Goal: Submit feedback/report problem: Submit feedback/report problem

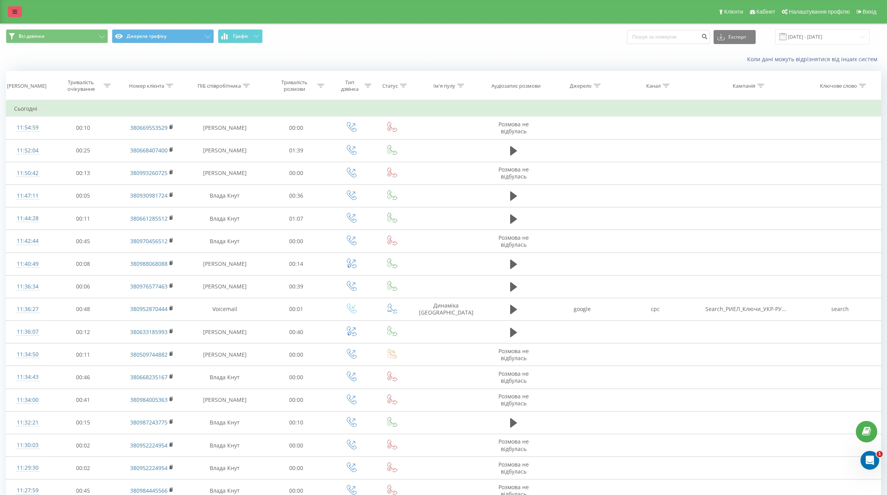
click at [15, 10] on icon at bounding box center [14, 11] width 5 height 5
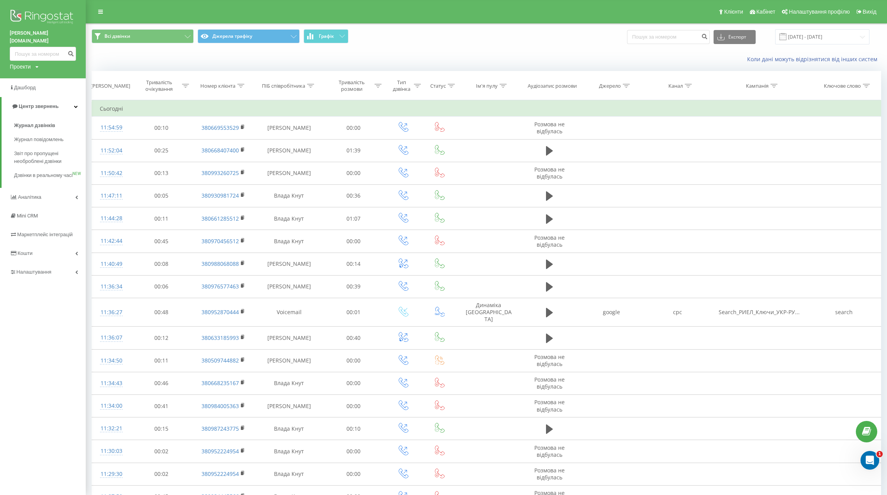
click at [28, 63] on div "Проекти" at bounding box center [20, 67] width 21 height 8
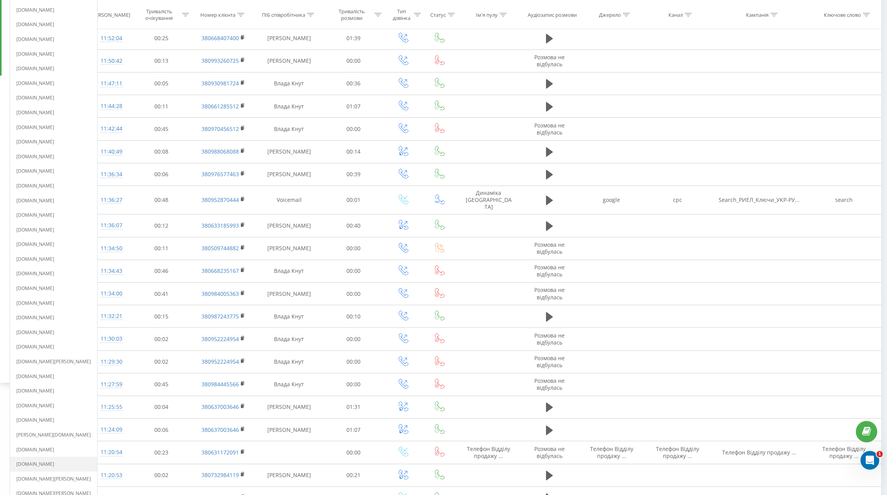
scroll to position [117, 0]
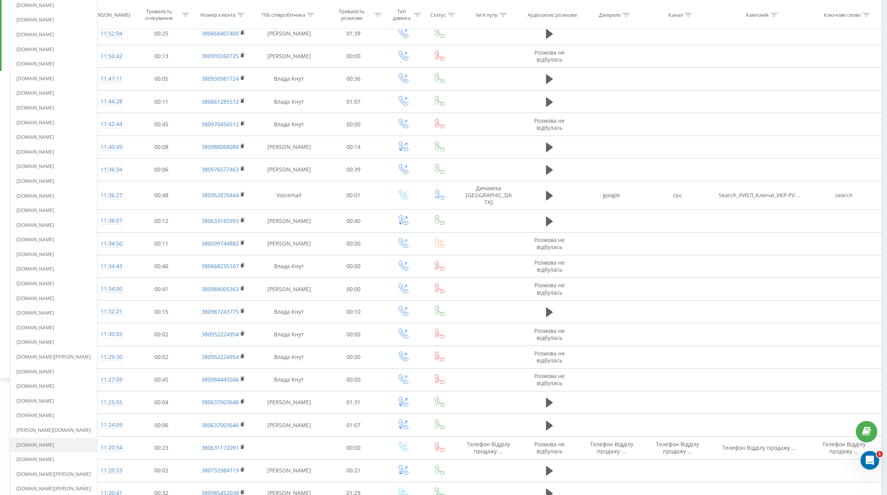
click at [55, 442] on link "[DOMAIN_NAME]" at bounding box center [53, 445] width 74 height 6
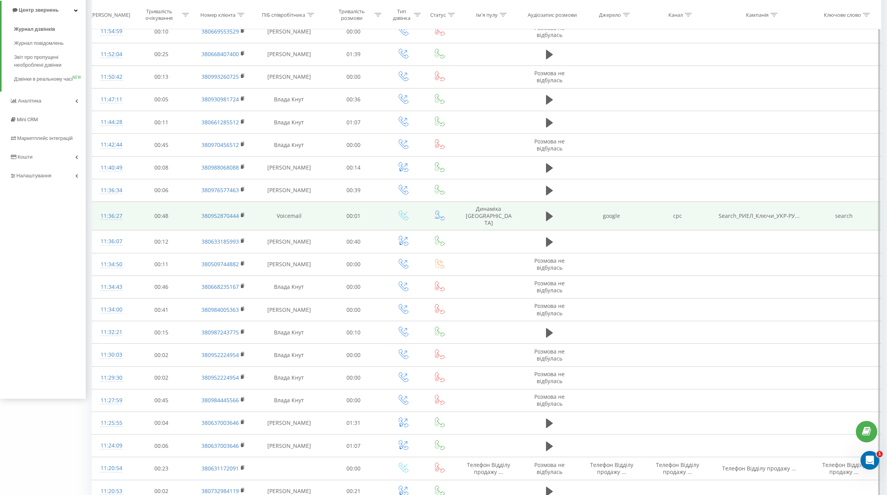
scroll to position [0, 0]
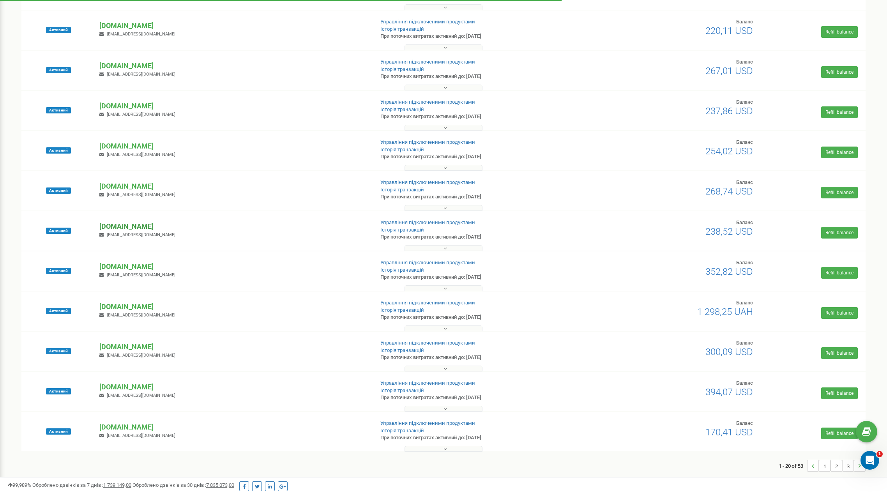
click at [122, 225] on p "[DOMAIN_NAME]" at bounding box center [233, 226] width 268 height 10
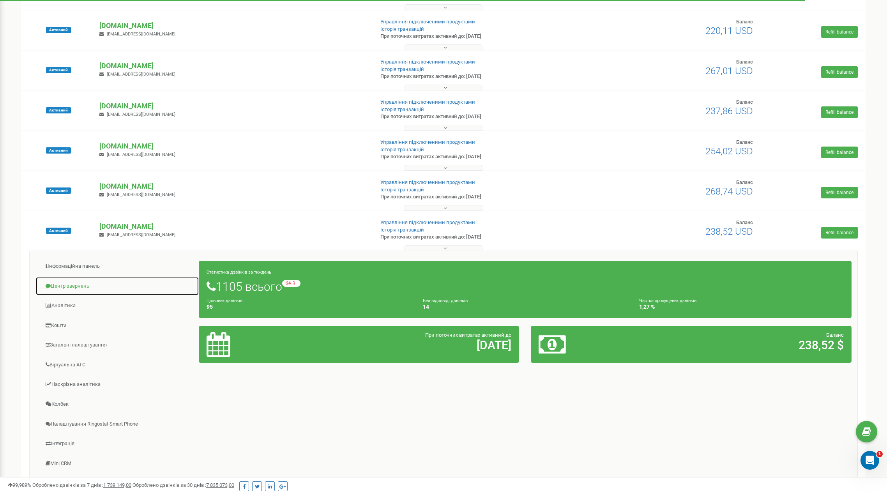
click at [76, 288] on link "Центр звернень" at bounding box center [117, 286] width 164 height 19
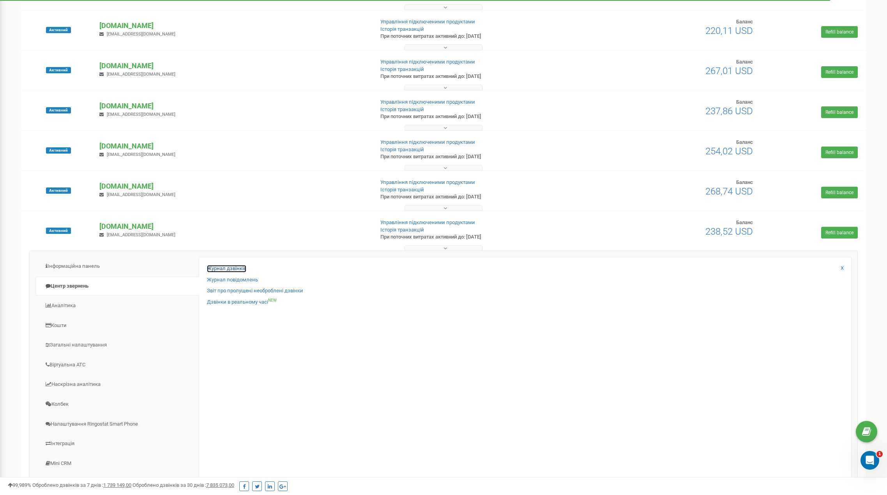
click at [223, 266] on link "Журнал дзвінків" at bounding box center [226, 268] width 39 height 7
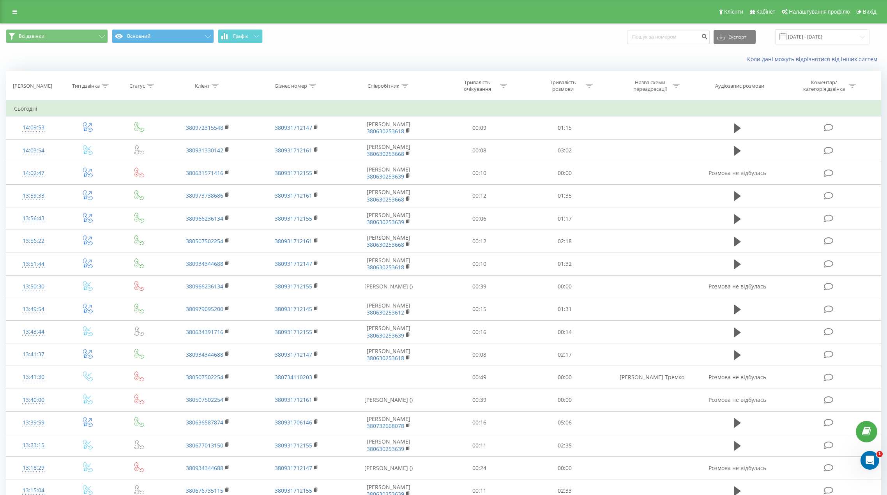
click at [424, 65] on div "Коли дані можуть відрізнятися вiд інших систем" at bounding box center [443, 59] width 886 height 19
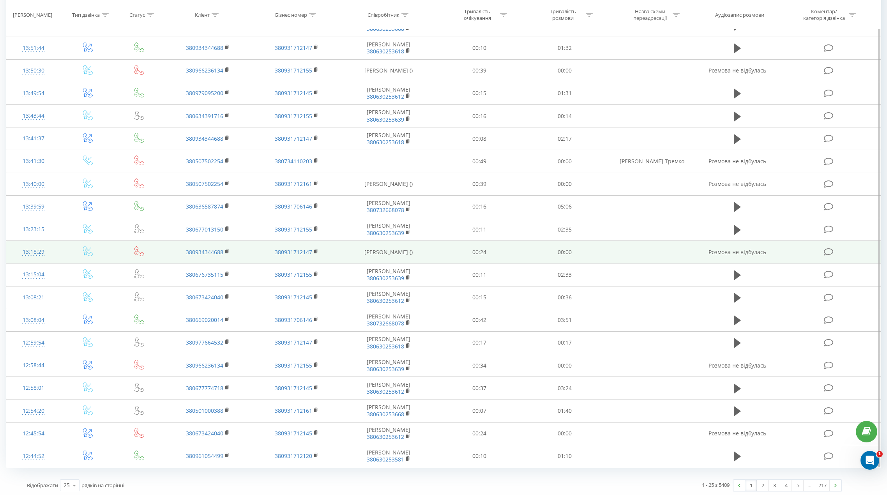
scroll to position [218, 0]
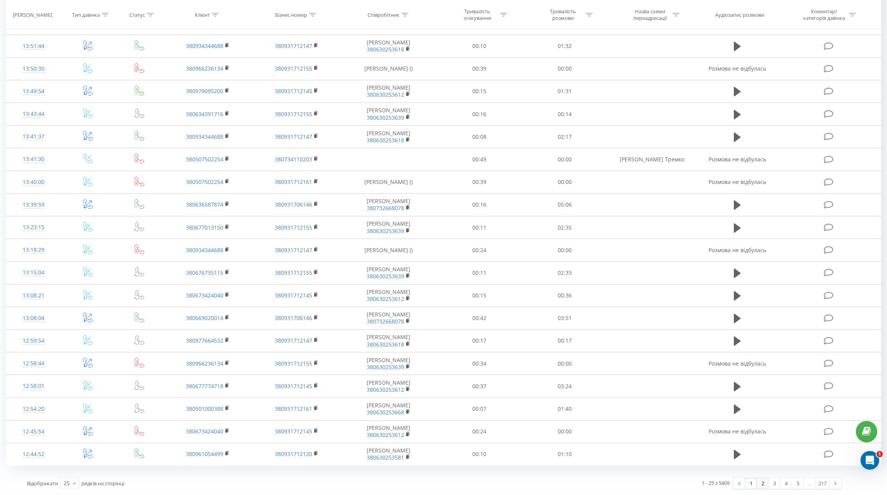
click at [758, 485] on link "2" at bounding box center [763, 483] width 12 height 11
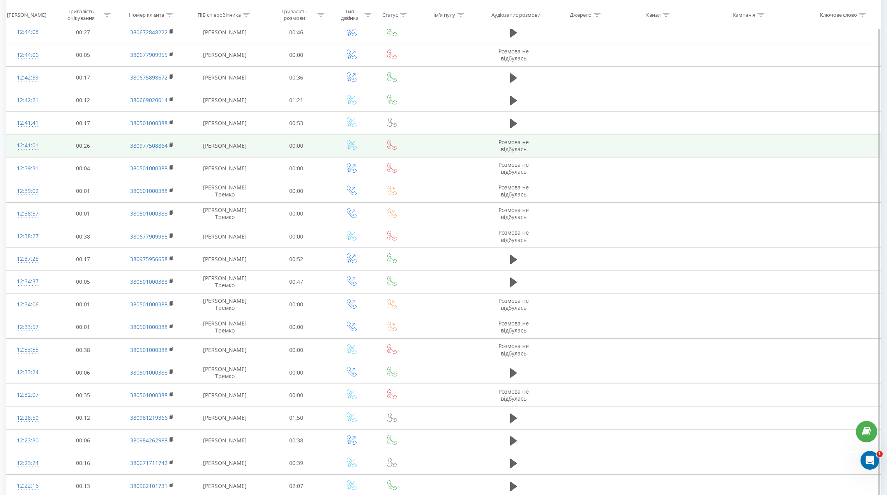
scroll to position [218, 0]
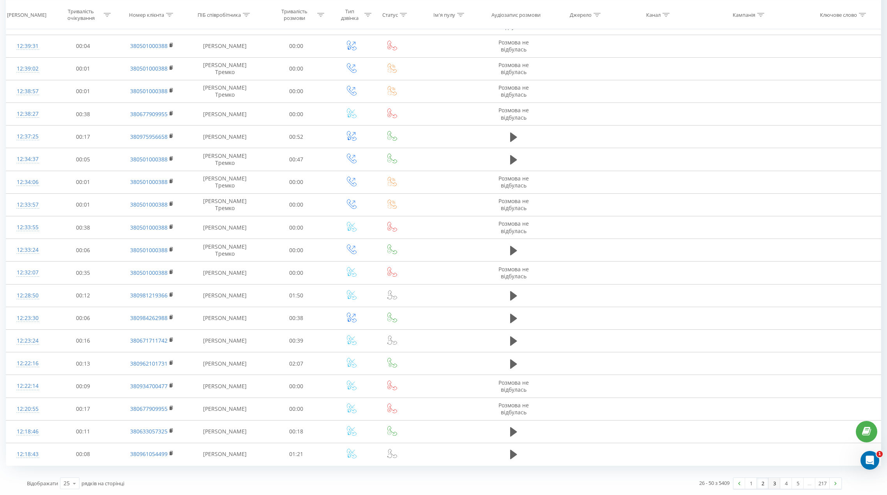
click at [772, 484] on link "3" at bounding box center [774, 483] width 12 height 11
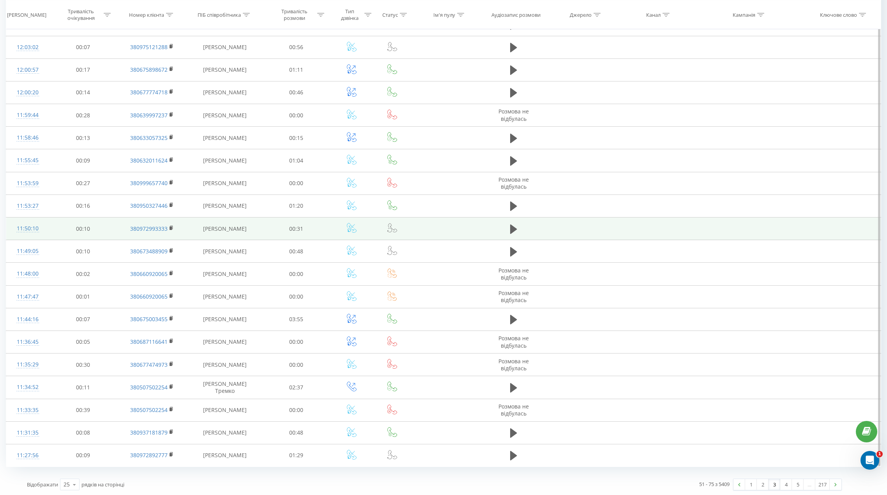
scroll to position [218, 0]
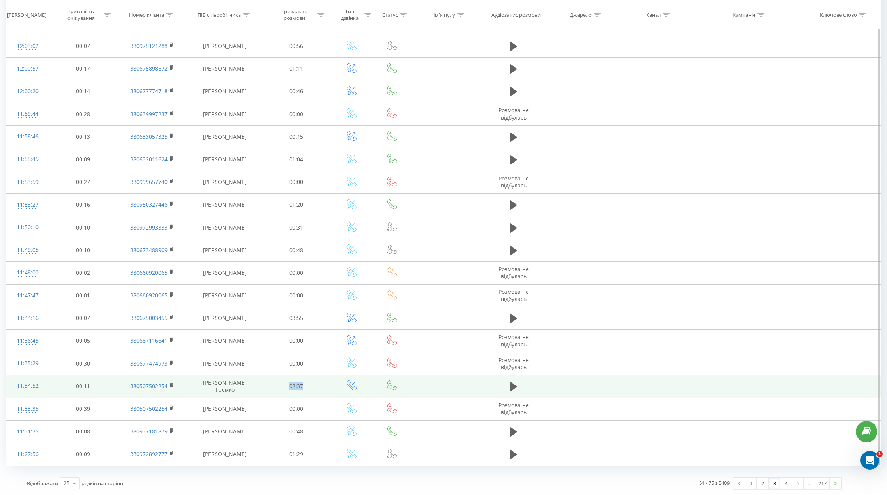
drag, startPoint x: 291, startPoint y: 387, endPoint x: 307, endPoint y: 387, distance: 16.8
click at [307, 387] on td "02:37" at bounding box center [296, 386] width 67 height 23
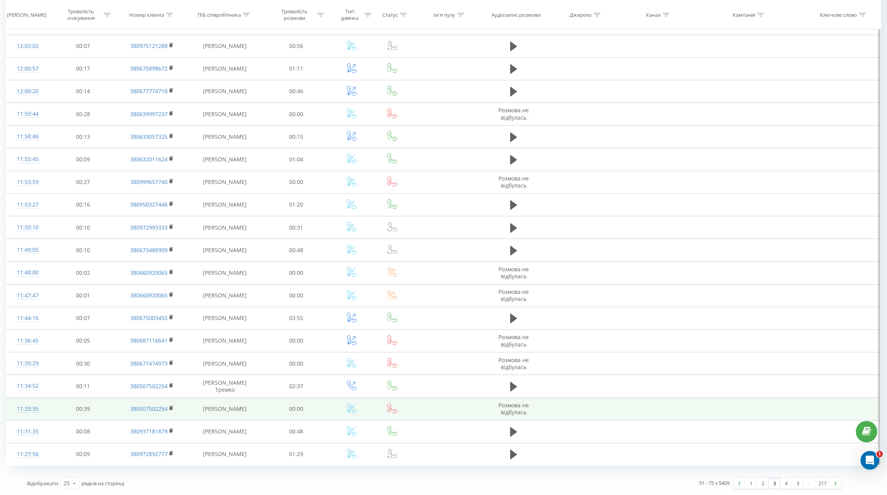
drag, startPoint x: 201, startPoint y: 410, endPoint x: 248, endPoint y: 409, distance: 46.8
click at [248, 409] on td "Ірина Ліщинська" at bounding box center [225, 408] width 76 height 23
click at [239, 410] on td "Ірина Ліщинська" at bounding box center [225, 408] width 76 height 23
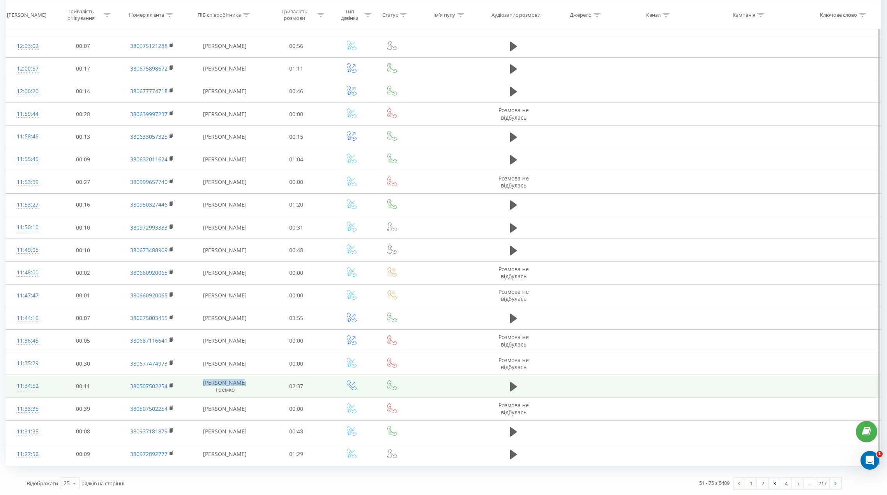
drag, startPoint x: 203, startPoint y: 385, endPoint x: 244, endPoint y: 386, distance: 40.9
click at [244, 386] on td "Лілія Тремко" at bounding box center [225, 386] width 76 height 23
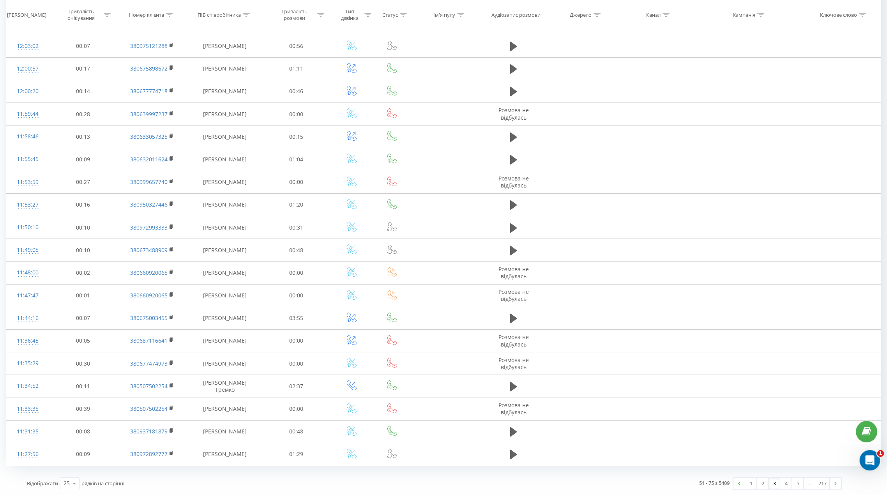
click at [867, 465] on icon "Открыть службу сообщений Intercom" at bounding box center [868, 459] width 13 height 13
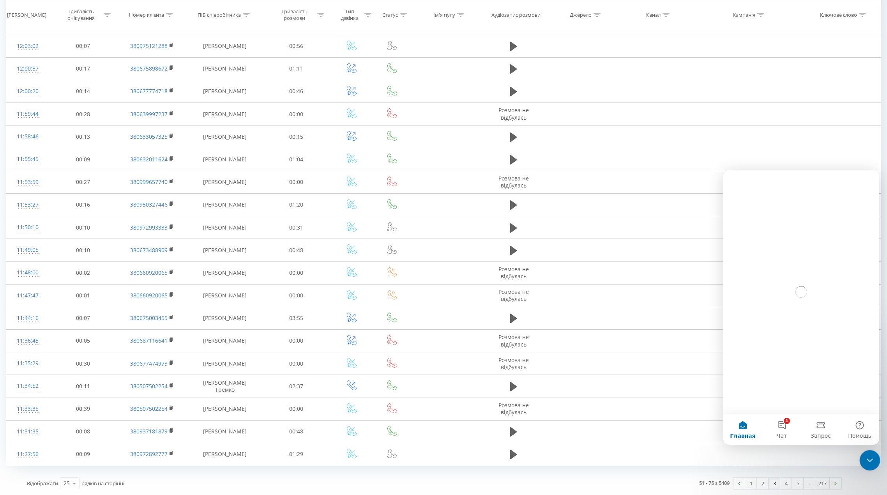
scroll to position [0, 0]
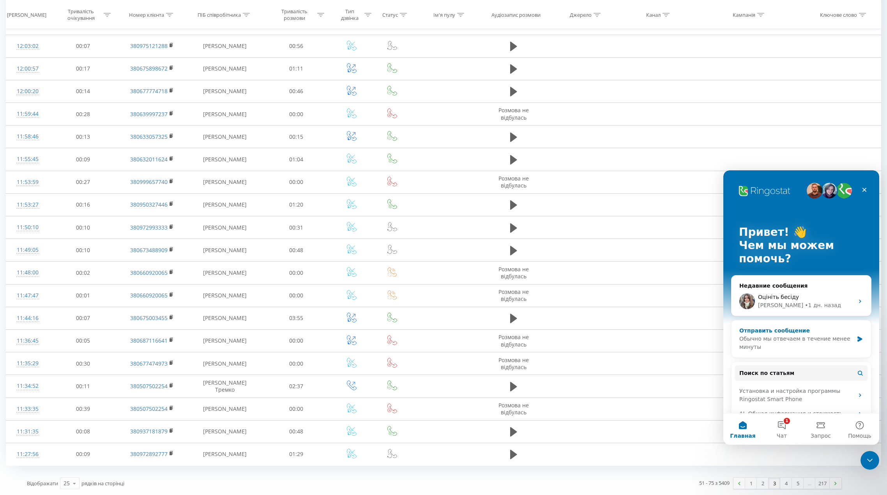
click at [828, 335] on div "Обычно мы отвечаем в течение менее минуты" at bounding box center [796, 343] width 114 height 16
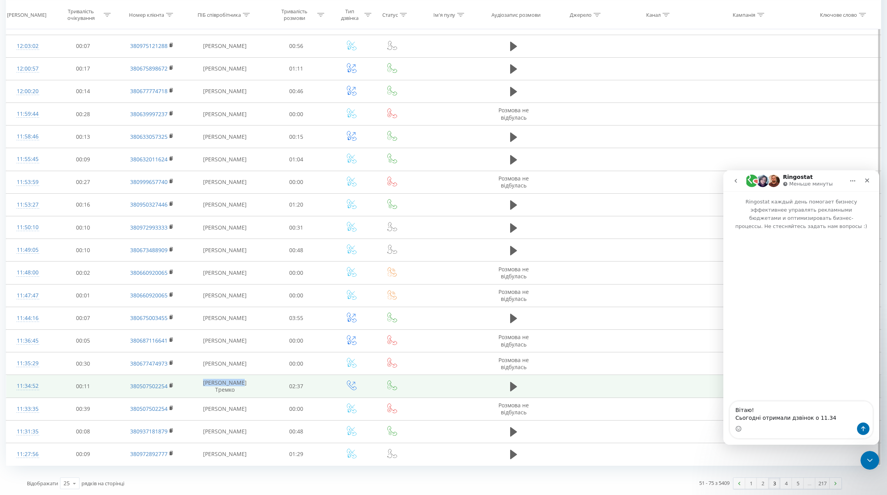
drag, startPoint x: 240, startPoint y: 385, endPoint x: 207, endPoint y: 388, distance: 33.6
click at [207, 388] on td "Лілія Тремко" at bounding box center [225, 386] width 76 height 23
copy td "Лілія Тремко"
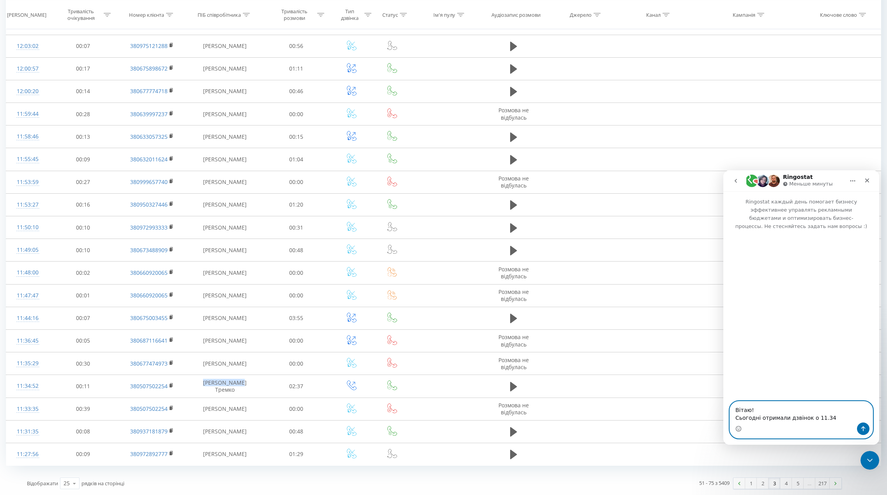
click at [832, 418] on textarea "Вітаю! Сьогодні отримали дзвінок о 11.34" at bounding box center [801, 411] width 143 height 21
paste textarea "Лілія Тремко"
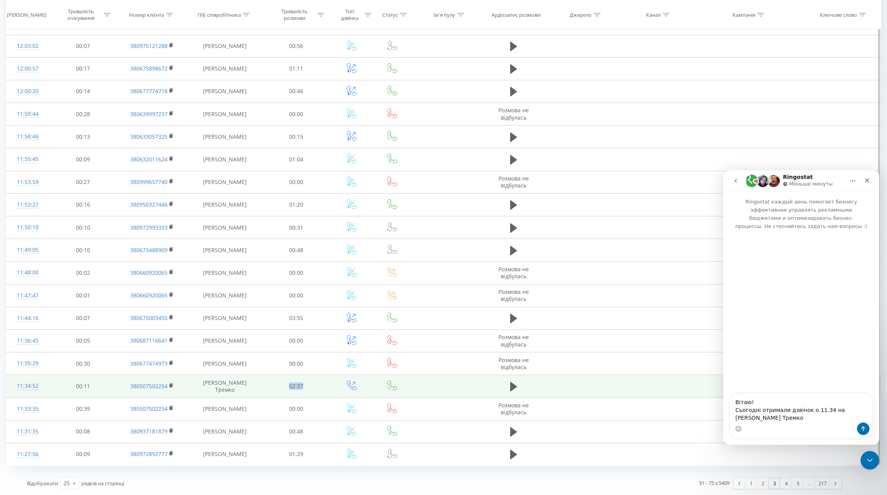
drag, startPoint x: 286, startPoint y: 387, endPoint x: 305, endPoint y: 387, distance: 19.1
click at [305, 387] on td "02:37" at bounding box center [296, 386] width 67 height 23
copy td "02:37"
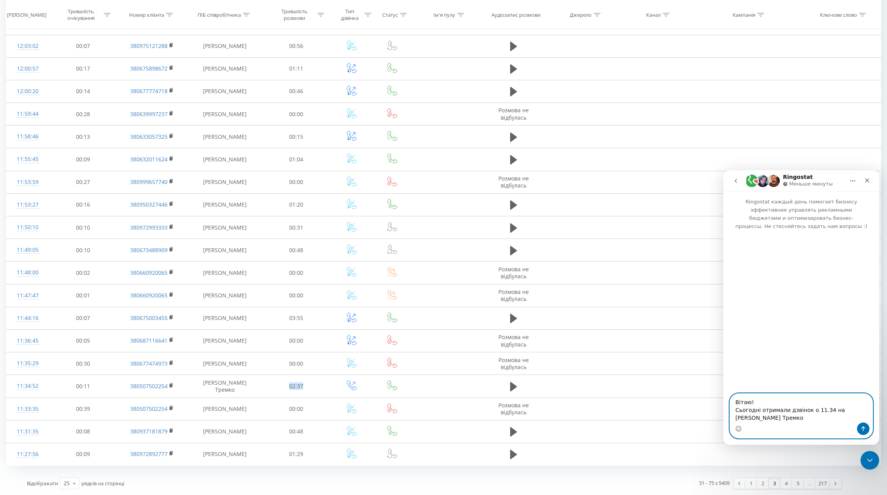
drag, startPoint x: 835, startPoint y: 419, endPoint x: 853, endPoint y: 433, distance: 22.2
click at [835, 419] on textarea "Вітаю! Сьогодні отримали дзвінок о 11.34 на Лілія Тремко" at bounding box center [801, 408] width 143 height 29
paste textarea "02:37"
type textarea "Вітаю! Сьогодні отримали дзвінок о 11.34 на Лілія Тремко тривалість дзвінка 02:…"
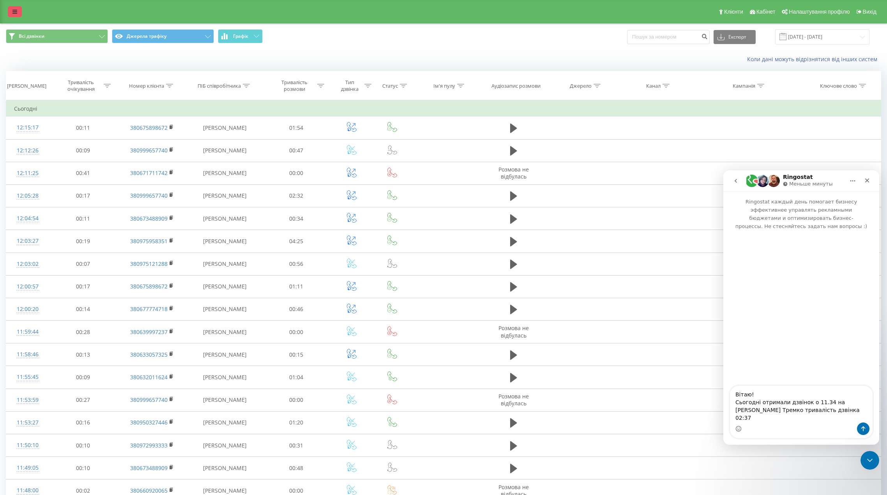
click at [18, 14] on link at bounding box center [15, 11] width 14 height 11
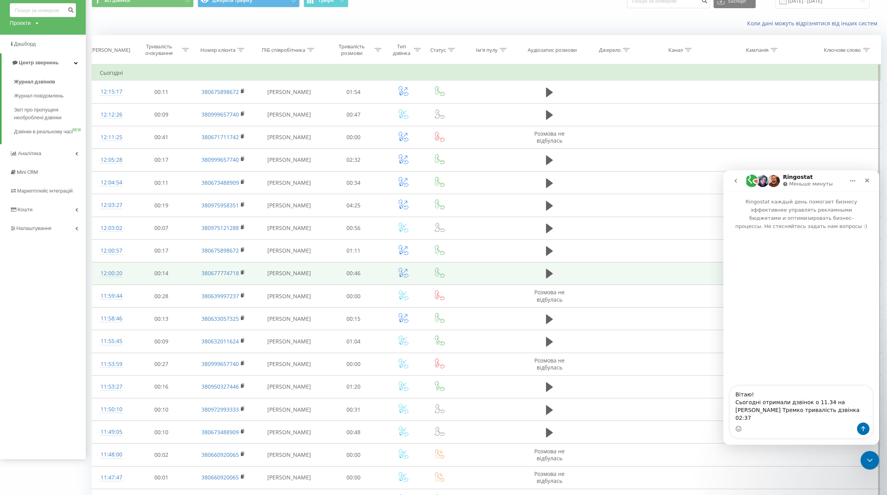
scroll to position [218, 0]
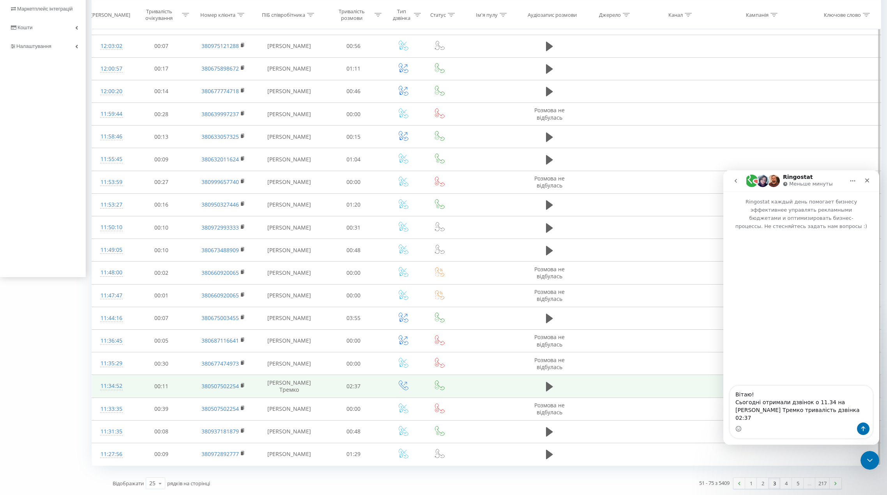
click at [288, 389] on td "Лілія Тремко" at bounding box center [289, 386] width 68 height 23
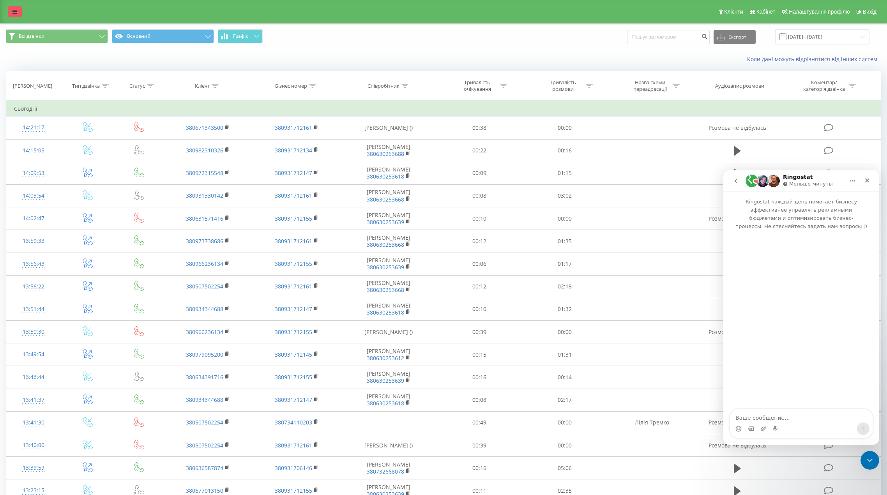
click at [14, 9] on icon at bounding box center [14, 11] width 5 height 5
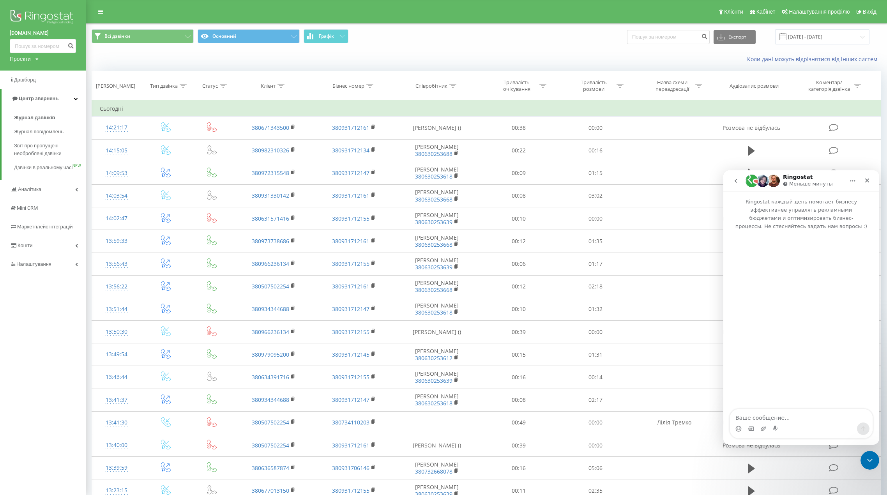
click at [35, 60] on div "Проекти aquadar.com.ua leater.com clars.com.ua bayky.com.ua kyivmaps.com worldc…" at bounding box center [24, 59] width 29 height 8
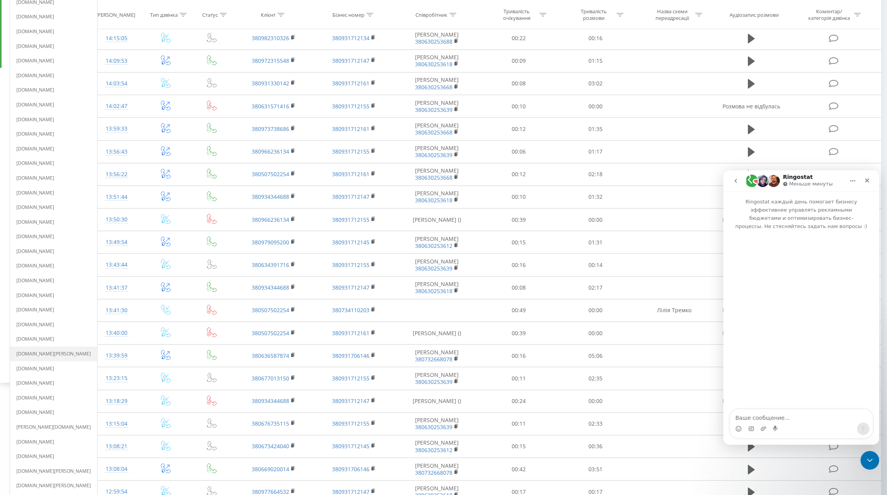
scroll to position [117, 0]
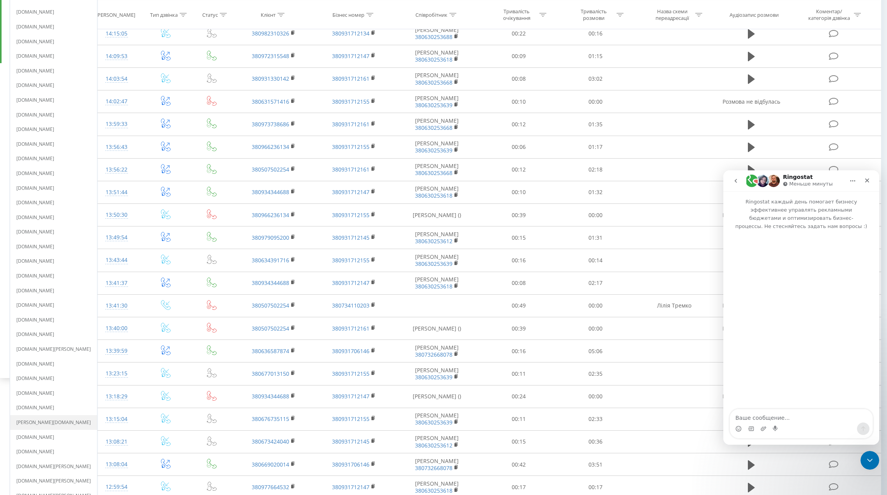
click at [38, 422] on link "[DOMAIN_NAME]" at bounding box center [53, 422] width 74 height 6
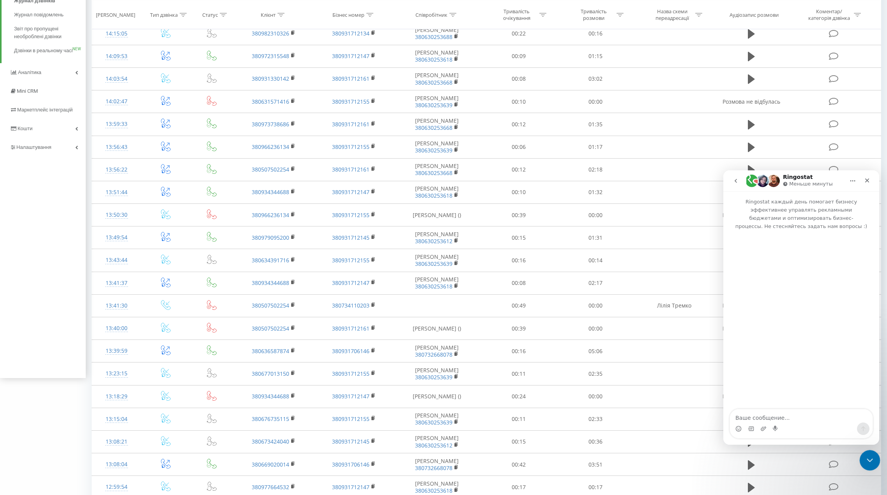
click at [871, 460] on icon "Закрыть службу сообщений Intercom" at bounding box center [868, 458] width 9 height 9
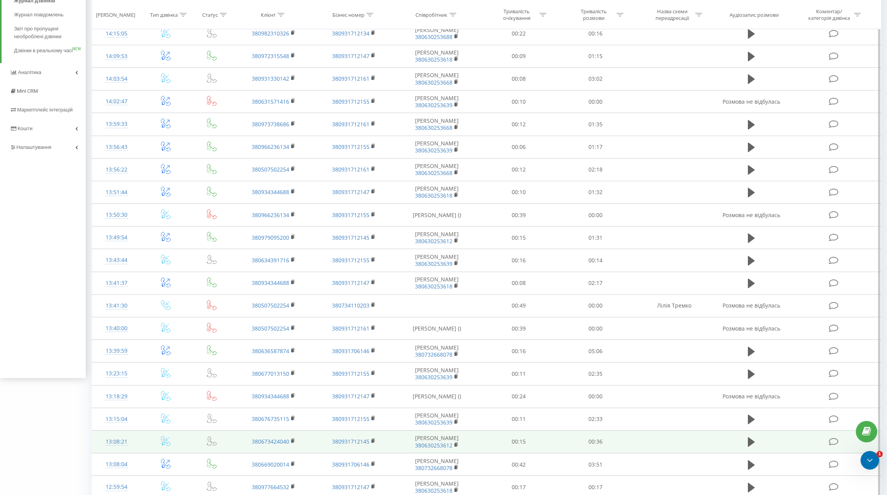
scroll to position [0, 0]
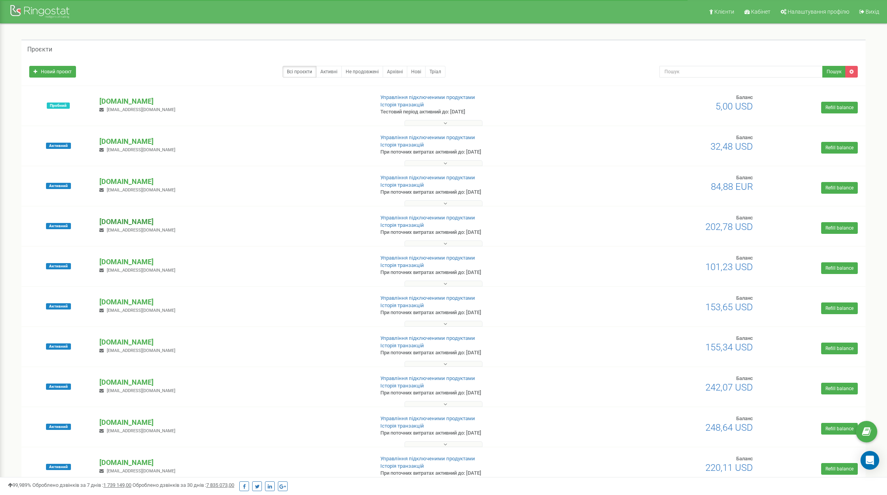
click at [106, 223] on p "[DOMAIN_NAME]" at bounding box center [233, 222] width 268 height 10
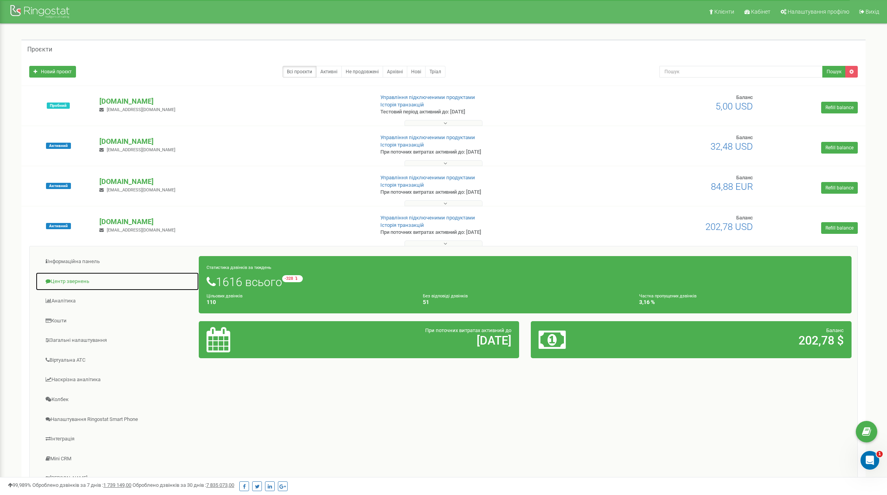
click at [76, 282] on link "Центр звернень" at bounding box center [117, 281] width 164 height 19
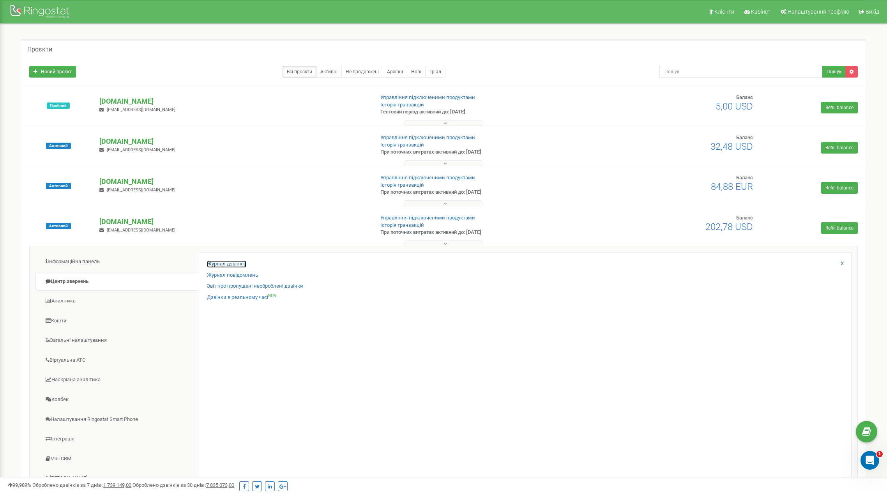
click at [224, 267] on link "Журнал дзвінків" at bounding box center [226, 263] width 39 height 7
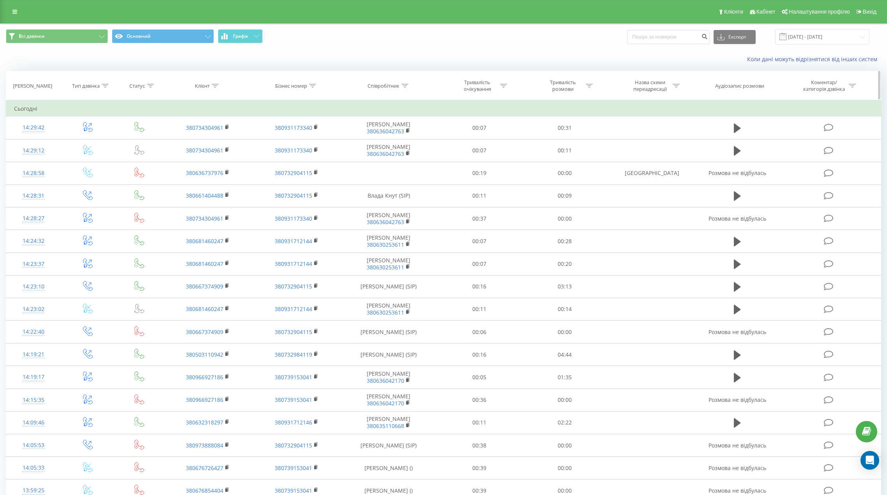
click at [407, 87] on icon at bounding box center [404, 86] width 7 height 4
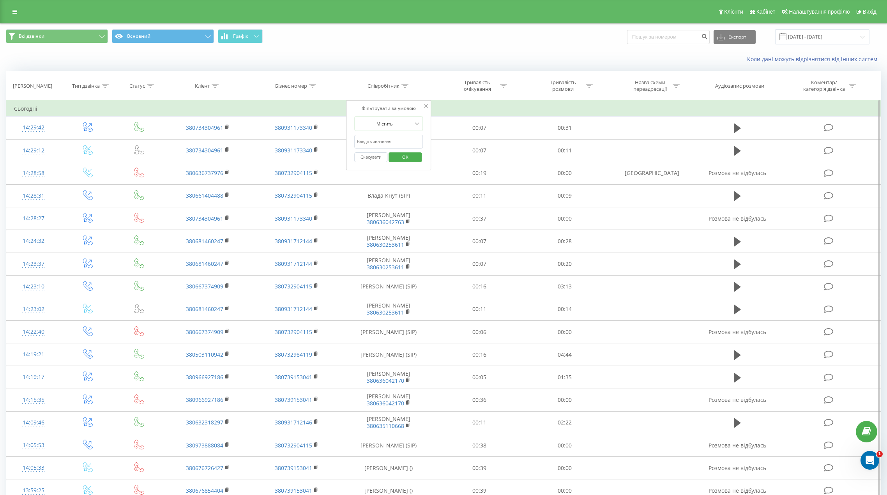
click at [397, 142] on input "text" at bounding box center [389, 142] width 69 height 14
type input "[PERSON_NAME]"
click at [400, 155] on span "OK" at bounding box center [405, 157] width 22 height 12
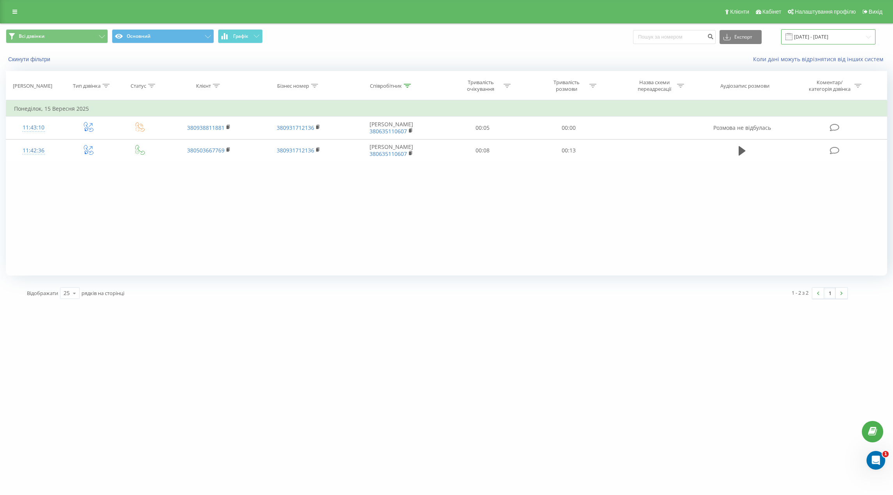
click at [833, 30] on input "[DATE] - [DATE]" at bounding box center [828, 36] width 94 height 15
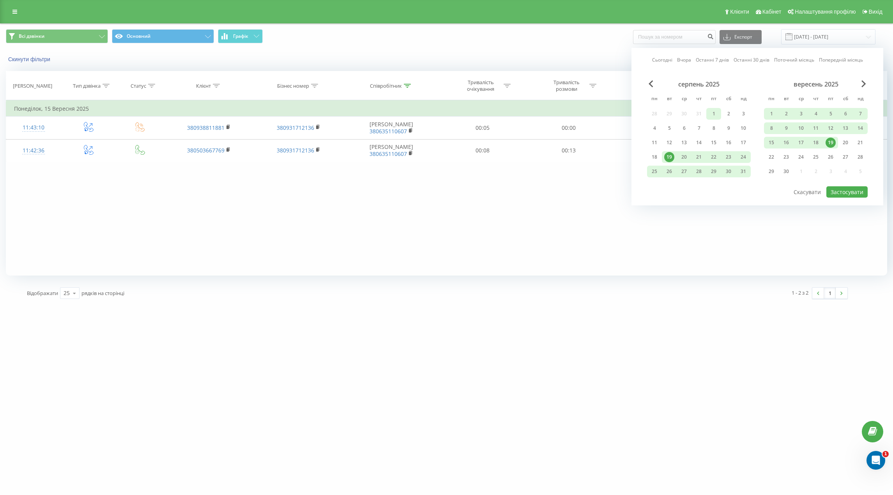
click at [715, 115] on div "1" at bounding box center [713, 114] width 10 height 10
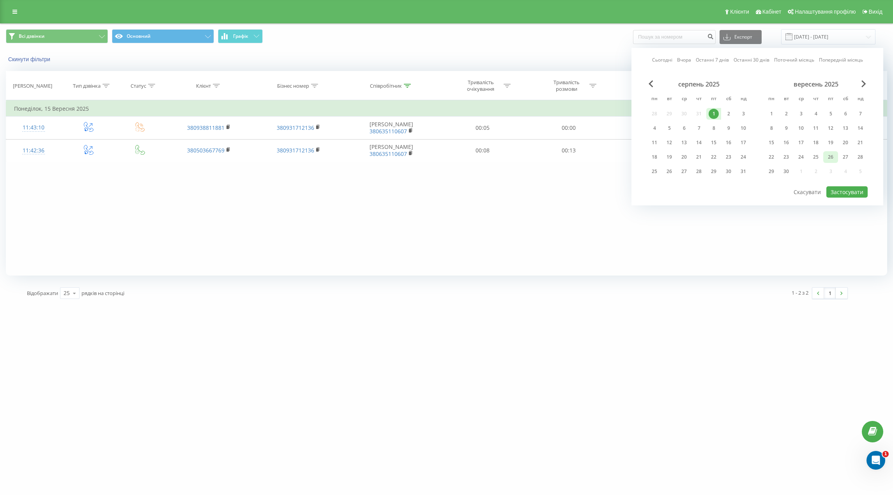
click at [827, 157] on div "26" at bounding box center [830, 157] width 10 height 10
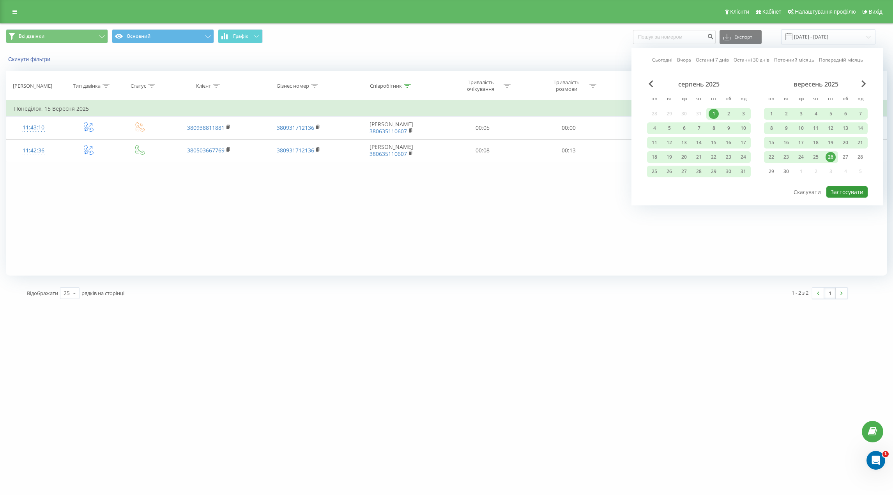
click at [851, 191] on button "Застосувати" at bounding box center [846, 191] width 41 height 11
type input "[DATE] - [DATE]"
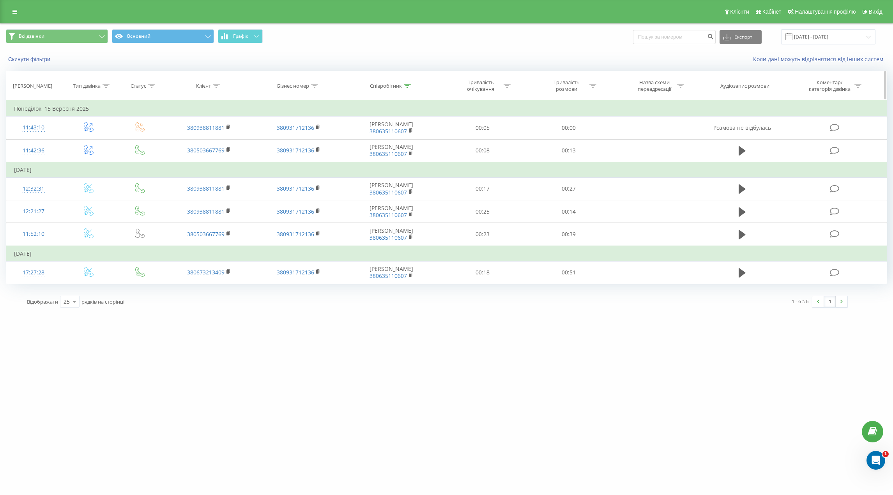
click at [407, 85] on icon at bounding box center [407, 86] width 7 height 4
click at [387, 141] on input "[PERSON_NAME]" at bounding box center [391, 142] width 69 height 14
click at [387, 141] on input "text" at bounding box center [391, 142] width 69 height 14
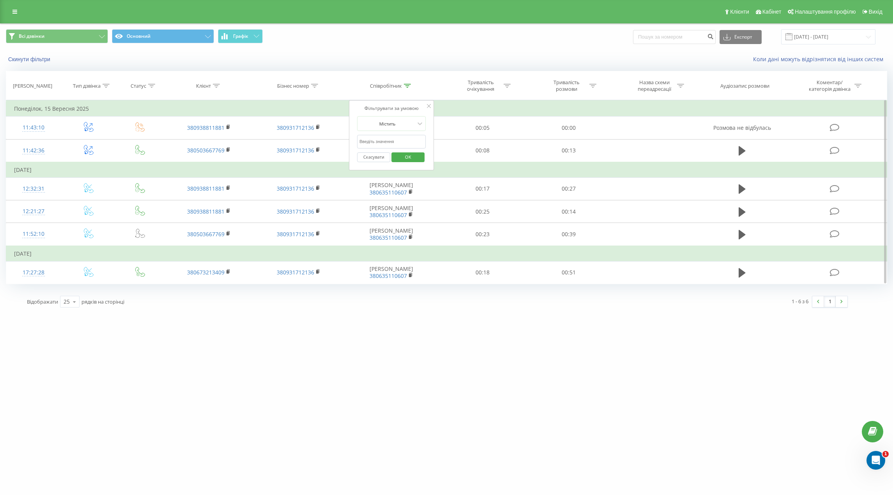
type input "Лапуст"
click at [403, 154] on span "OK" at bounding box center [408, 157] width 22 height 12
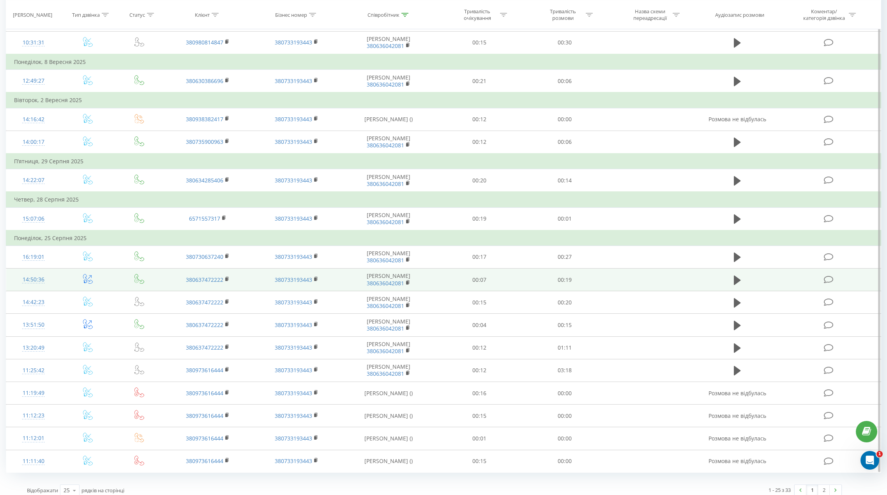
scroll to position [359, 0]
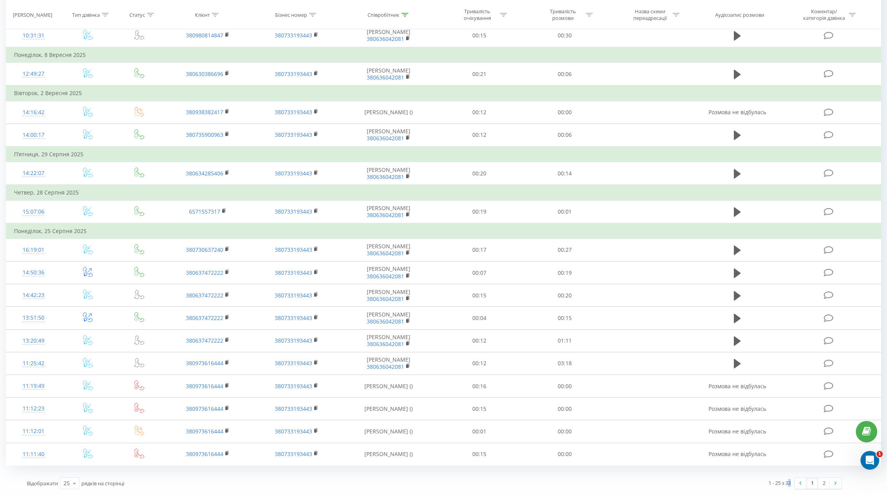
drag, startPoint x: 791, startPoint y: 483, endPoint x: 786, endPoint y: 486, distance: 5.9
click at [786, 486] on div "1 - 25 з 33 1 2" at bounding box center [640, 483] width 413 height 23
click at [786, 486] on div "1 - 25 з 33" at bounding box center [779, 483] width 22 height 8
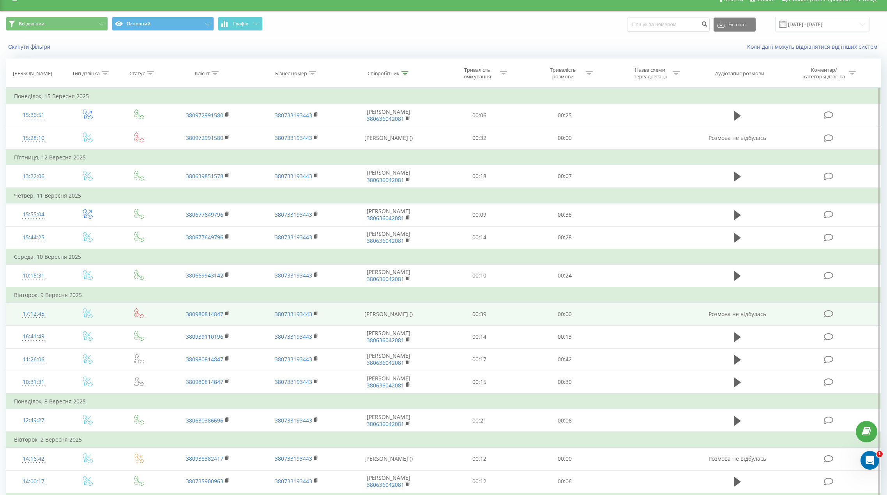
scroll to position [0, 0]
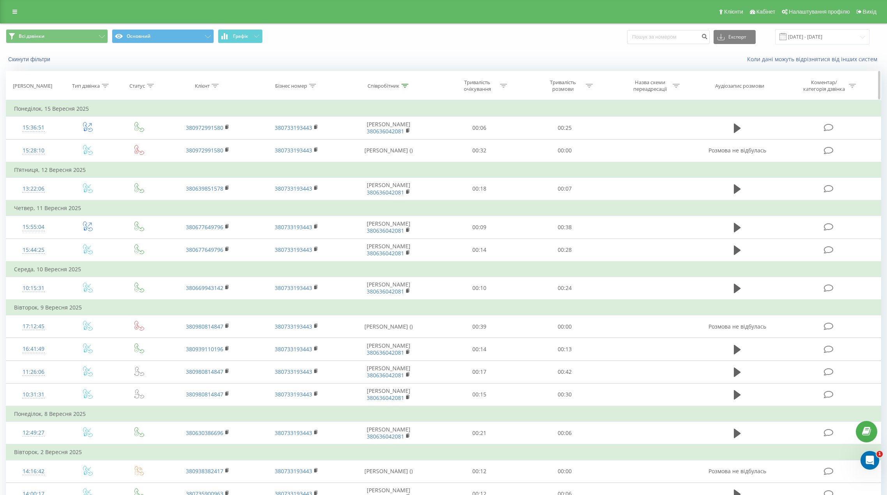
click at [151, 89] on div at bounding box center [150, 86] width 7 height 7
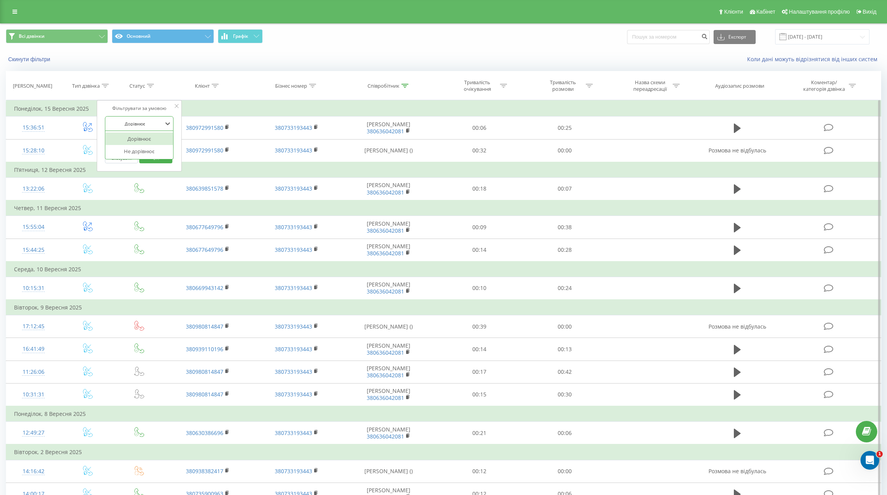
click at [150, 125] on div at bounding box center [135, 123] width 55 height 7
click at [148, 140] on div "Введіть значення" at bounding box center [135, 142] width 55 height 6
click at [156, 185] on div "Активна розмова" at bounding box center [140, 182] width 68 height 12
click at [160, 160] on span "OK" at bounding box center [156, 158] width 22 height 12
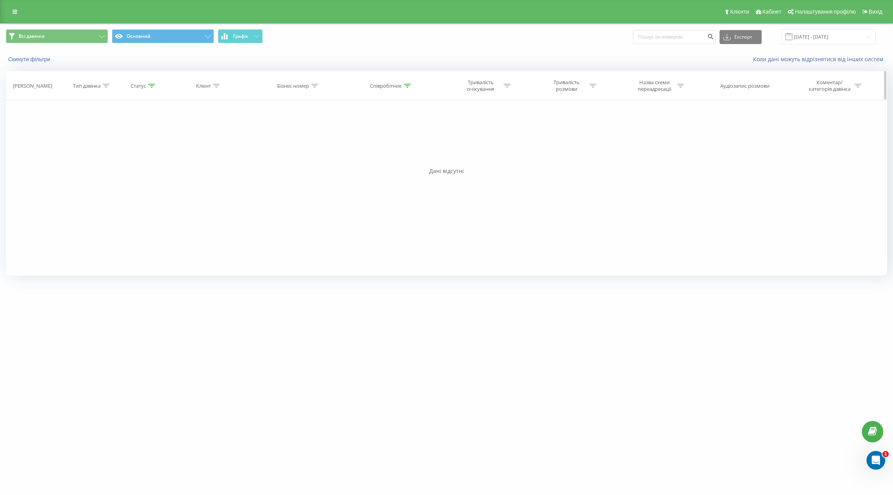
click at [152, 85] on icon at bounding box center [151, 86] width 7 height 4
click at [183, 145] on div "Фільтрувати за умовою Дорівнює Введіть значення Скасувати OK Фільтрувати за умо…" at bounding box center [446, 187] width 881 height 175
click at [166, 143] on icon at bounding box center [169, 142] width 8 height 8
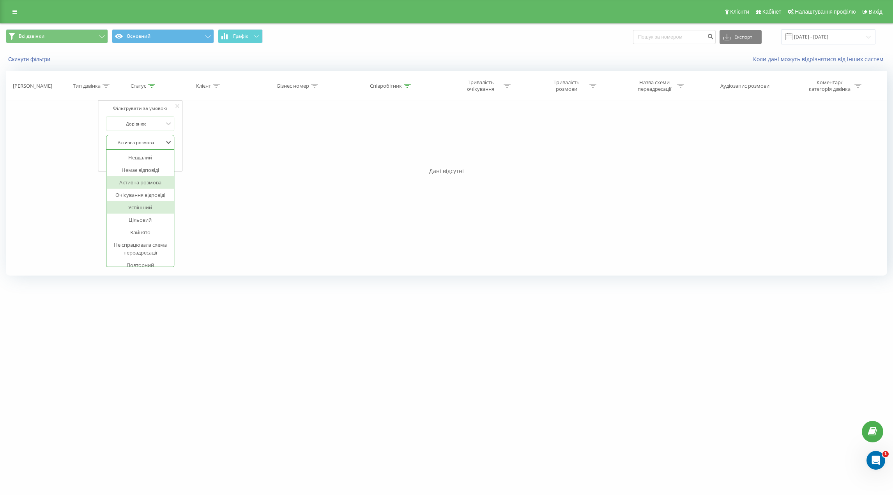
click at [156, 206] on div "Успішний" at bounding box center [140, 207] width 68 height 12
click at [158, 155] on span "OK" at bounding box center [157, 158] width 22 height 12
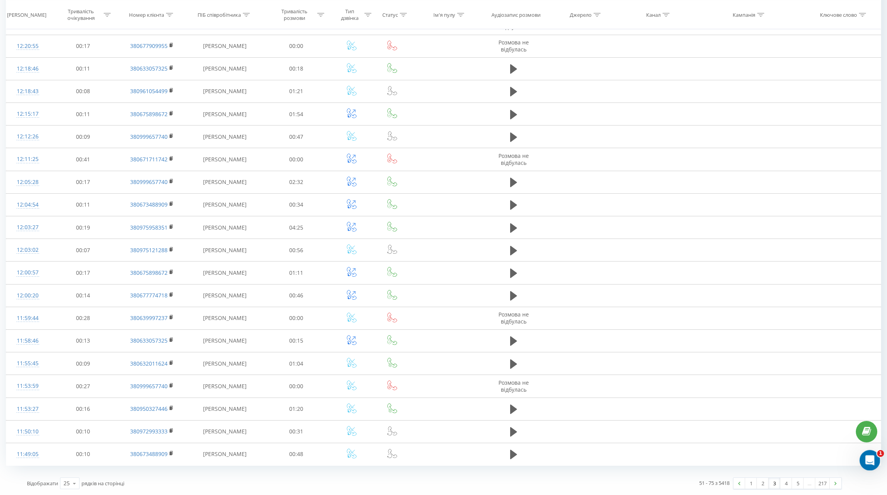
click at [867, 461] on icon "Открыть службу сообщений Intercom" at bounding box center [868, 459] width 13 height 13
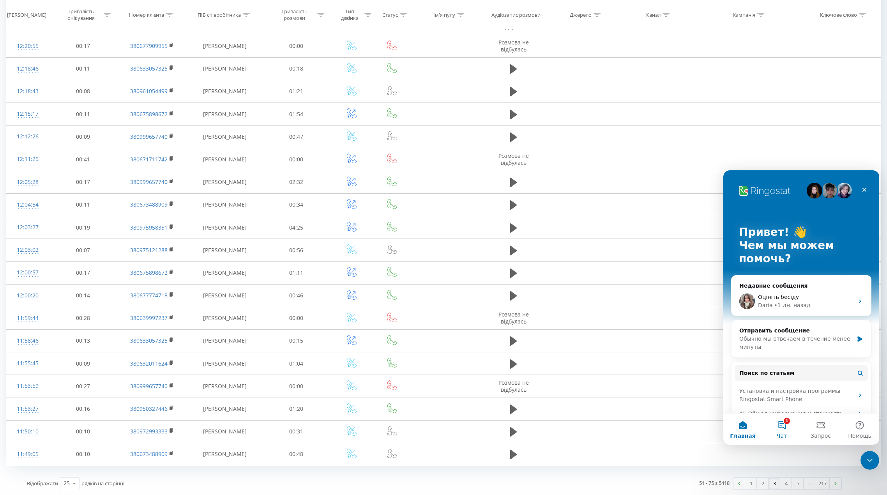
click at [781, 422] on button "1 Чат" at bounding box center [781, 428] width 39 height 31
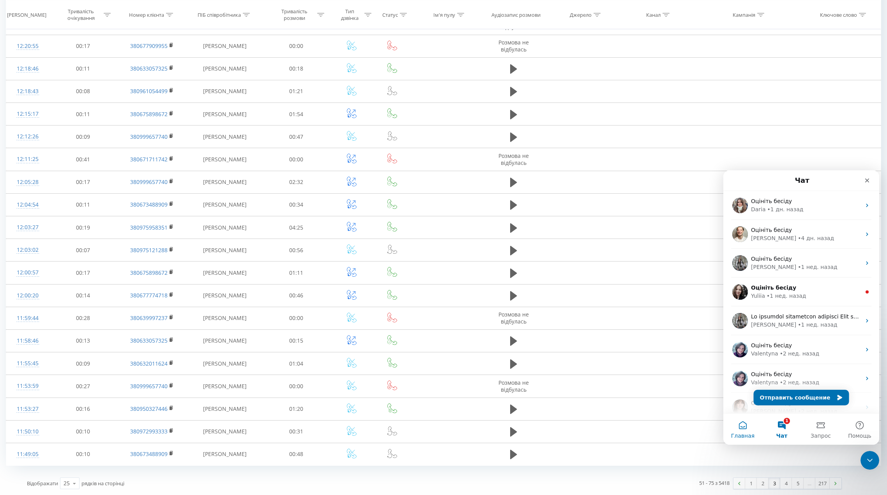
click at [744, 426] on button "Главная" at bounding box center [742, 428] width 39 height 31
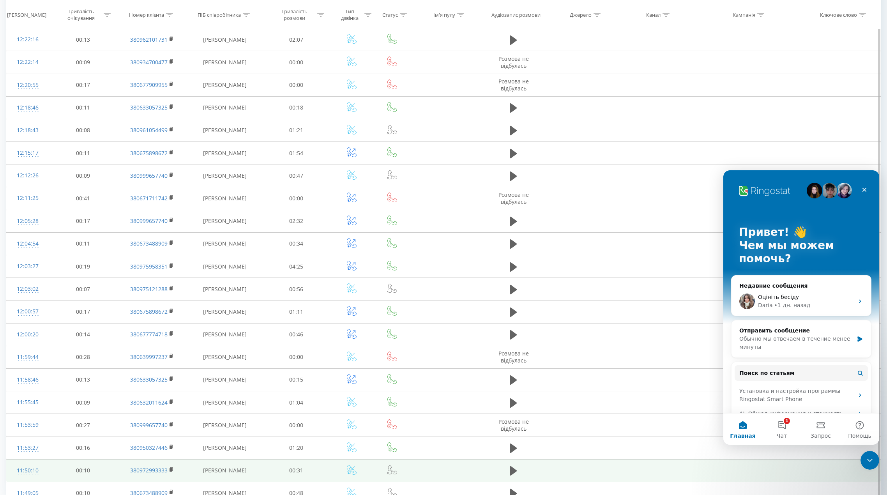
scroll to position [218, 0]
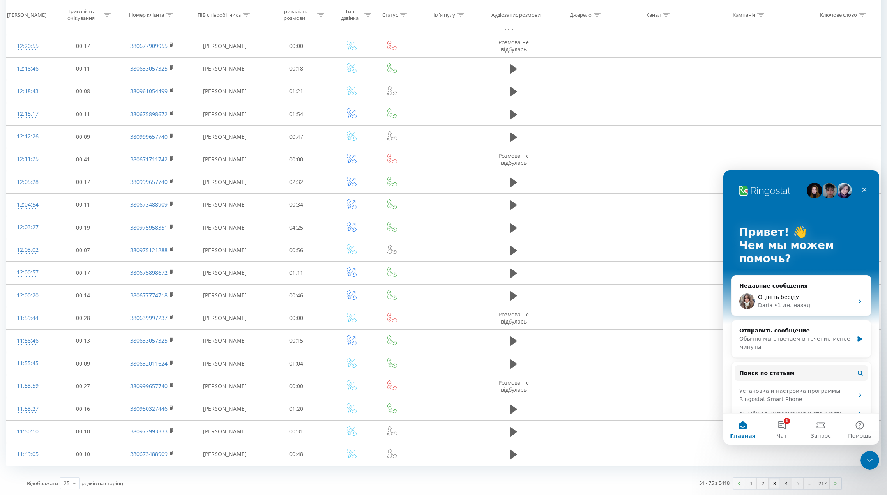
click at [781, 485] on link "4" at bounding box center [786, 483] width 12 height 11
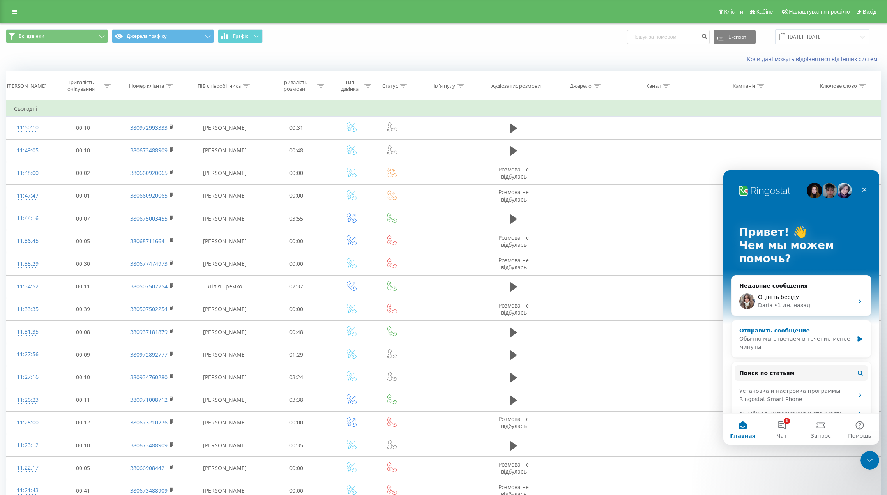
click at [832, 336] on div "Обычно мы отвечаем в течение менее минуты" at bounding box center [796, 343] width 114 height 16
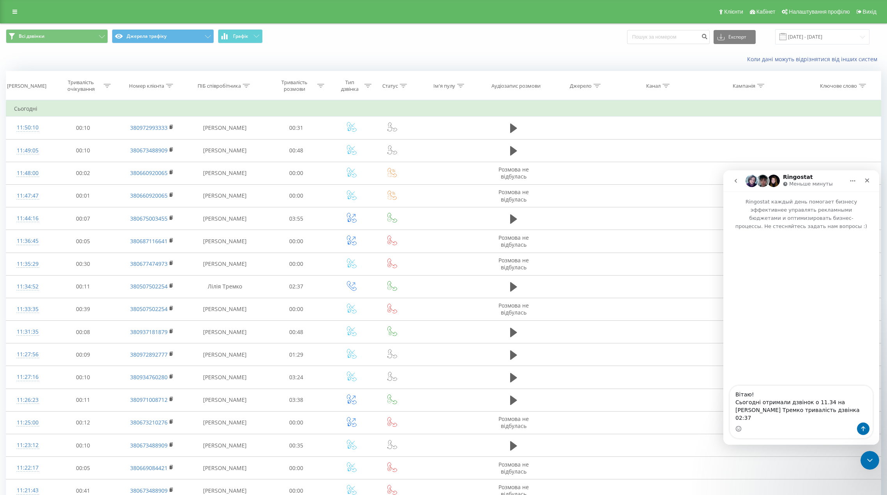
click at [802, 417] on textarea "Вітаю! Сьогодні отримали дзвінок о 11.34 на Лілія Тремко тривалість дзвінка 02:…" at bounding box center [801, 404] width 143 height 37
click at [11, 13] on link at bounding box center [15, 11] width 14 height 11
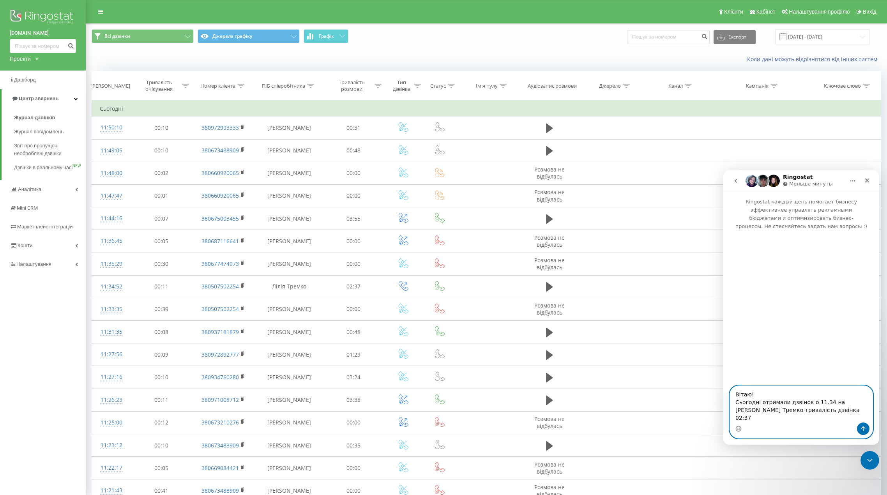
click at [802, 415] on textarea "Вітаю! Сьогодні отримали дзвінок о 11.34 на Лілія Тремко тривалість дзвінка 02:…" at bounding box center [801, 404] width 143 height 37
type textarea "Вітаю! Сьогодні отримали дзвінок о 11.34 на Лілія Тремко тривалість дзвінка 02:…"
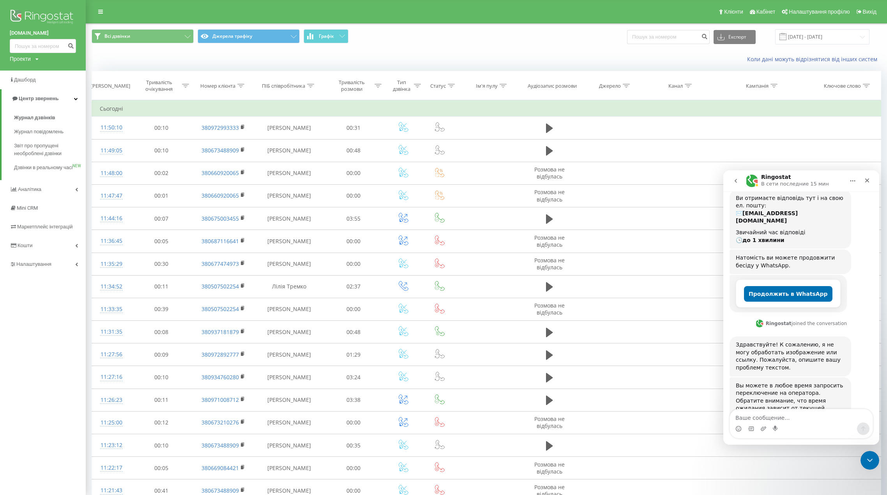
scroll to position [187, 0]
click at [800, 340] on div "Здравствуйте! К сожалению, я не могу обработать изображение или ссылку. Пожалуй…" at bounding box center [790, 355] width 109 height 30
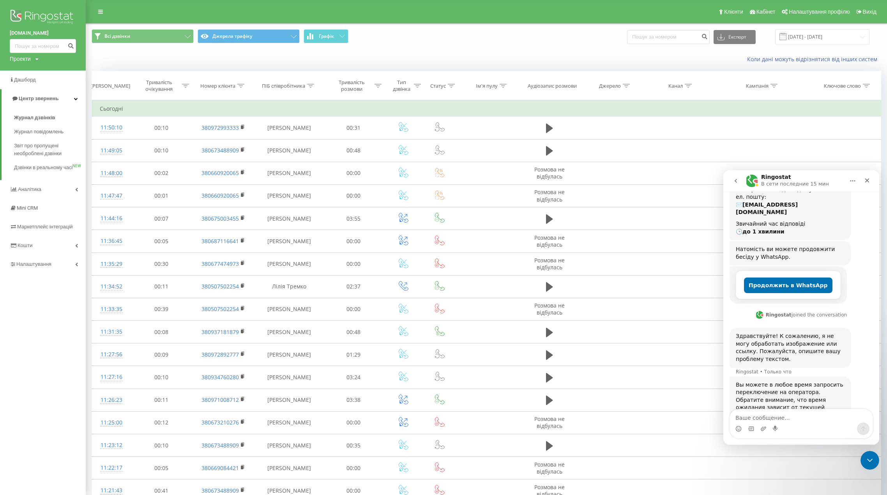
drag, startPoint x: 777, startPoint y: 384, endPoint x: 837, endPoint y: 385, distance: 60.8
click at [837, 385] on div "Вы можете в любое время запросить переключение на оператора. Обратите внимание,…" at bounding box center [790, 404] width 109 height 46
drag, startPoint x: 837, startPoint y: 385, endPoint x: 814, endPoint y: 385, distance: 23.8
click at [814, 385] on div "Вы можете в любое время запросить переключение на оператора. Обратите внимание,…" at bounding box center [790, 404] width 109 height 46
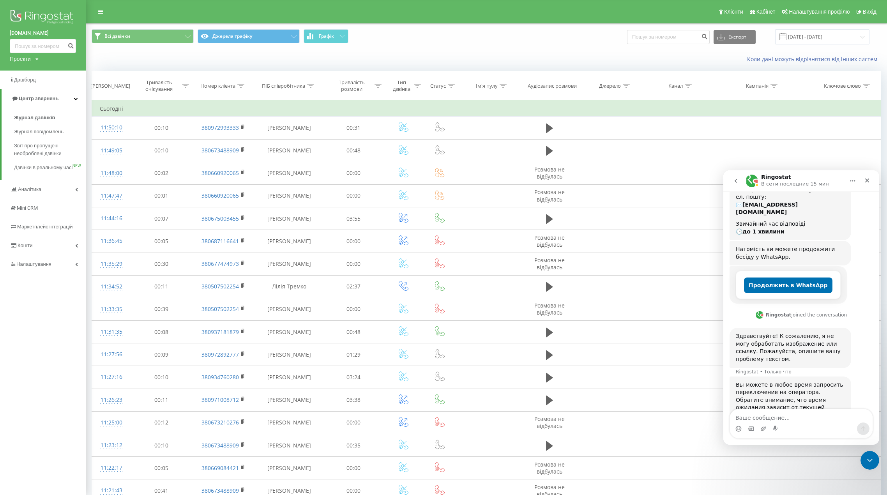
click at [814, 385] on div "Вы можете в любое время запросить переключение на оператора. Обратите внимание,…" at bounding box center [790, 404] width 109 height 46
click at [789, 384] on div "Вы можете в любое время запросить переключение на оператора. Обратите внимание,…" at bounding box center [790, 404] width 109 height 46
drag, startPoint x: 789, startPoint y: 384, endPoint x: 820, endPoint y: 385, distance: 30.8
click at [820, 385] on div "Вы можете в любое время запросить переключение на оператора. Обратите внимание,…" at bounding box center [790, 404] width 109 height 46
copy div "Связаться с оператором"
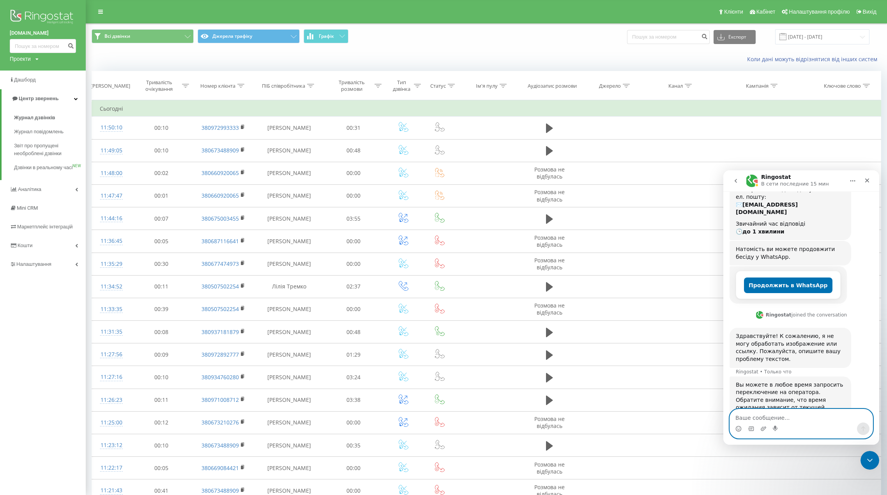
click at [787, 415] on textarea "Ваше сообщение..." at bounding box center [801, 415] width 143 height 13
paste textarea "Связаться с оператором"
type textarea "Связаться с оператором"
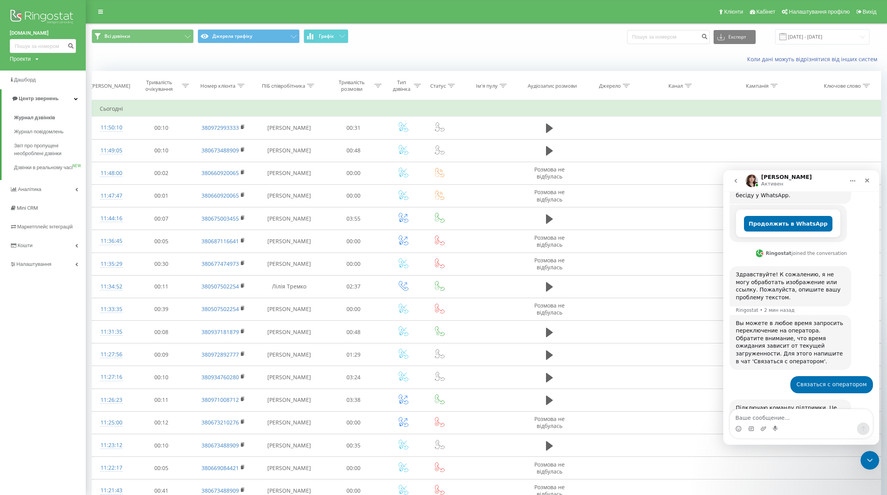
scroll to position [313, 0]
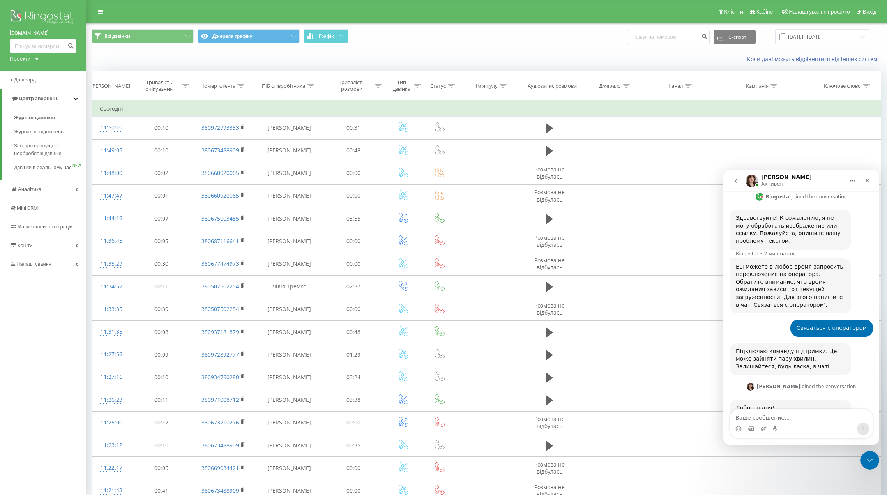
click at [787, 411] on div "Прийнято в перевірку, відпишу вам по готовності!" at bounding box center [790, 418] width 109 height 15
click at [786, 418] on textarea "Ваше сообщение..." at bounding box center [801, 415] width 143 height 13
type textarea "Дякую"
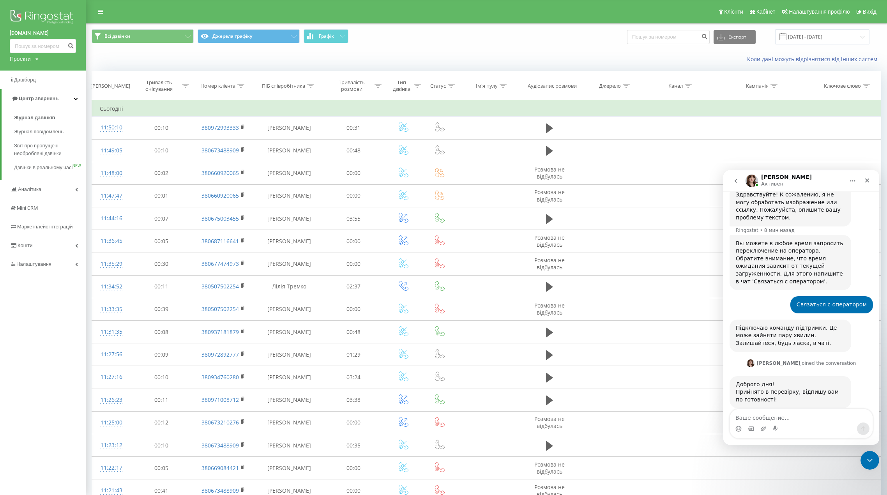
click at [18, 34] on link "[DOMAIN_NAME]" at bounding box center [43, 33] width 66 height 8
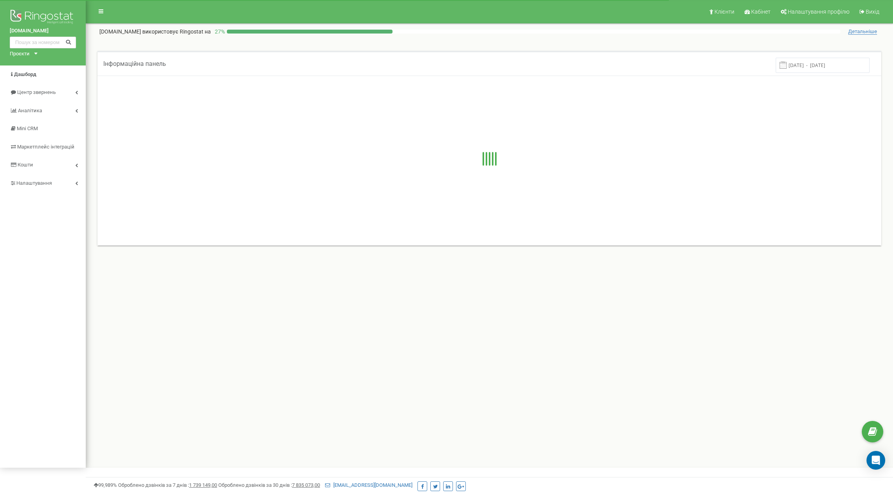
click at [34, 54] on icon at bounding box center [35, 54] width 3 height 2
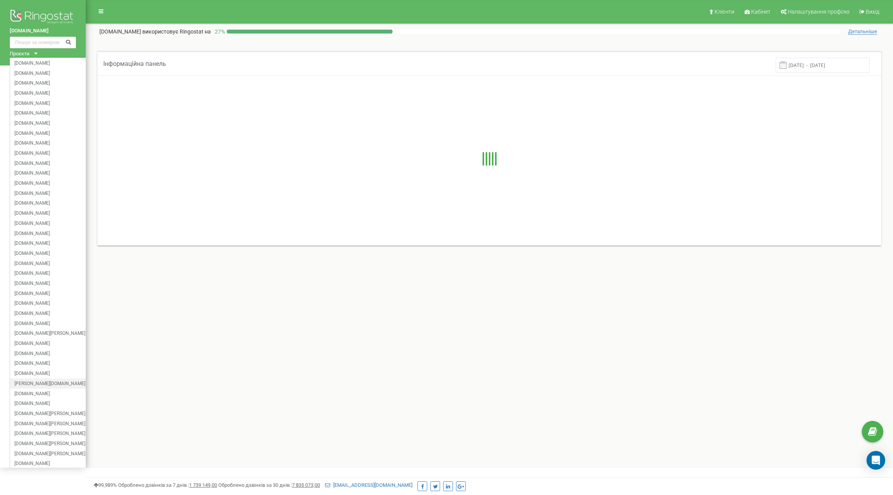
click at [20, 378] on div "[PERSON_NAME][DOMAIN_NAME]" at bounding box center [50, 383] width 80 height 10
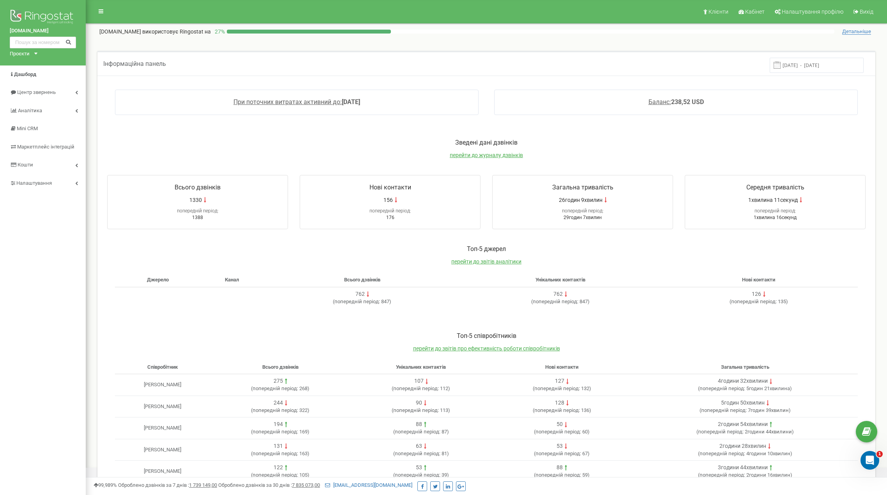
click at [32, 55] on div "Проєкти [DOMAIN_NAME] [DOMAIN_NAME] [DOMAIN_NAME] [DOMAIN_NAME] [DOMAIN_NAME] […" at bounding box center [22, 53] width 25 height 7
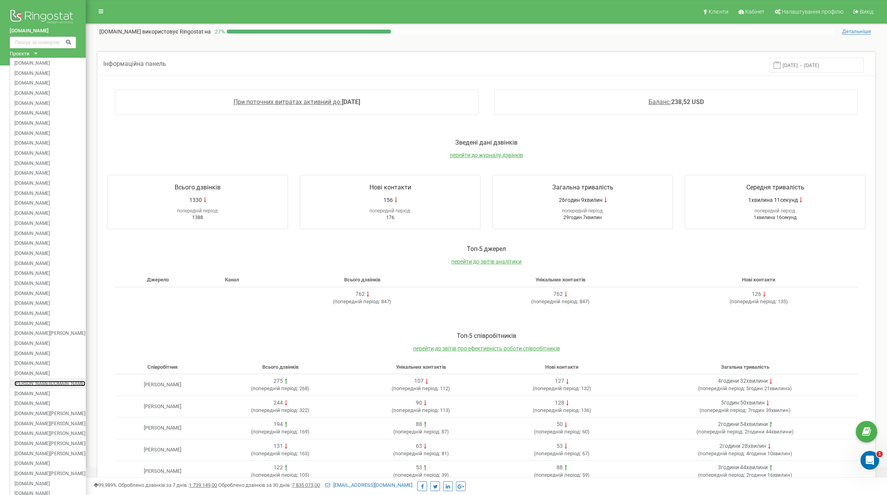
click at [35, 382] on link "[PERSON_NAME][DOMAIN_NAME]" at bounding box center [49, 383] width 71 height 4
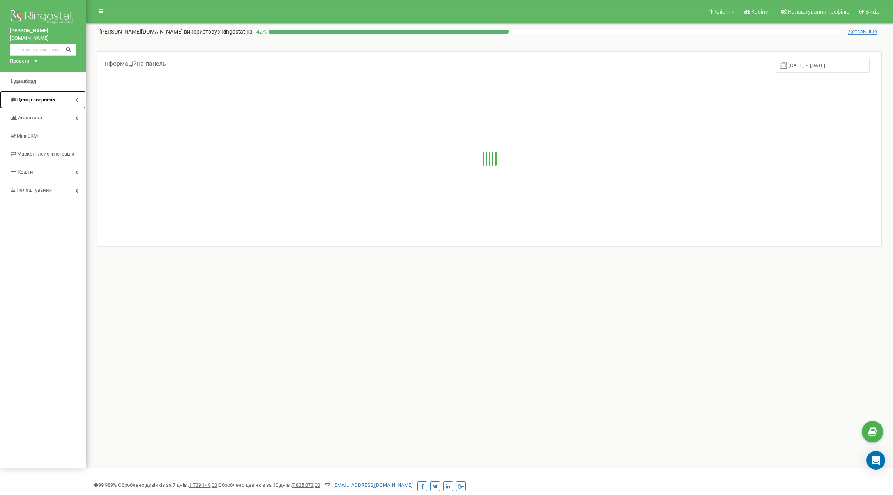
click at [44, 97] on span "Центр звернень" at bounding box center [36, 100] width 38 height 6
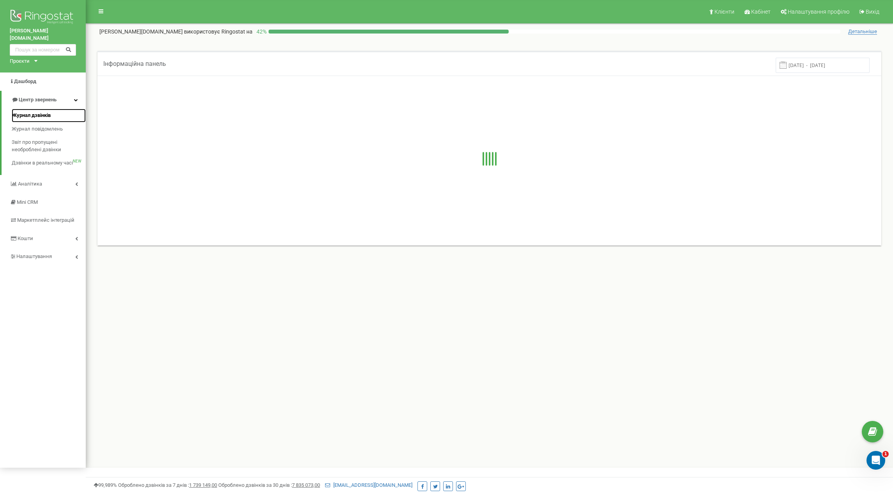
click at [43, 112] on span "Журнал дзвінків" at bounding box center [31, 115] width 39 height 7
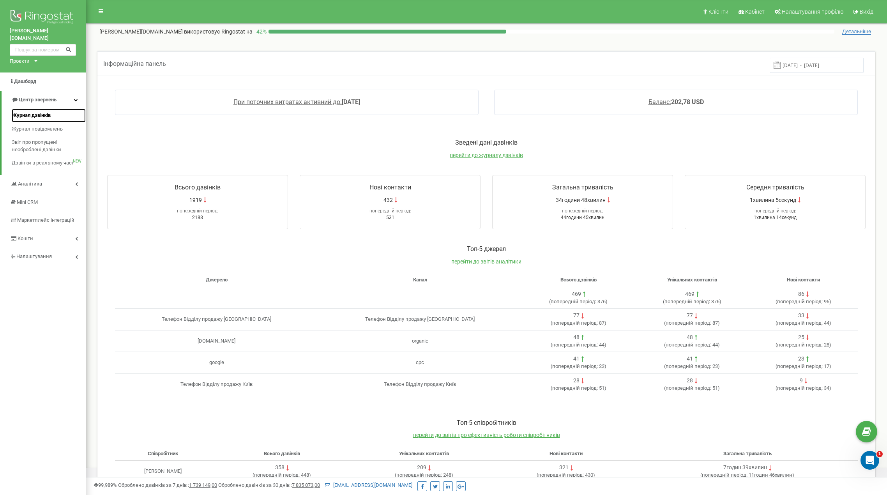
click at [39, 112] on span "Журнал дзвінків" at bounding box center [31, 115] width 39 height 7
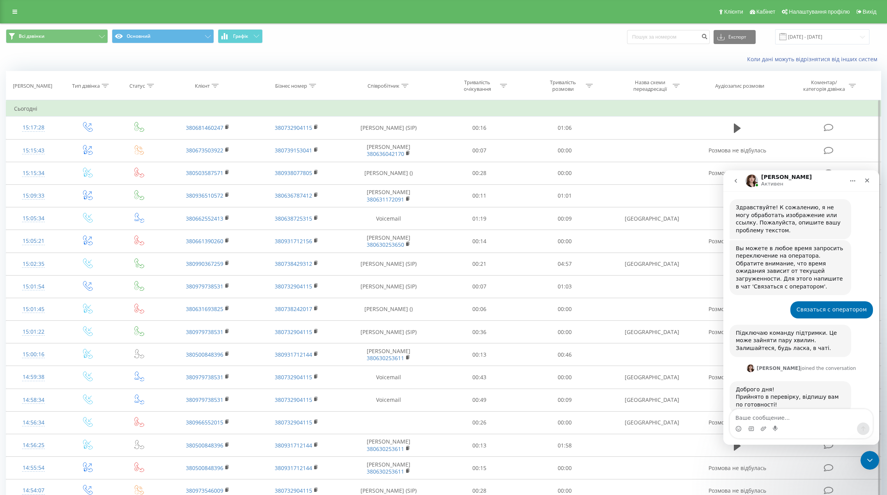
scroll to position [328, 0]
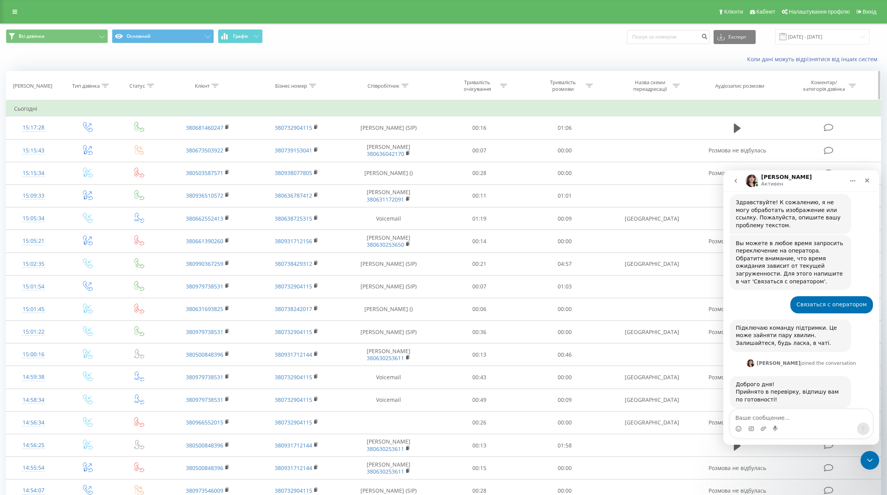
click at [149, 85] on icon at bounding box center [150, 86] width 7 height 4
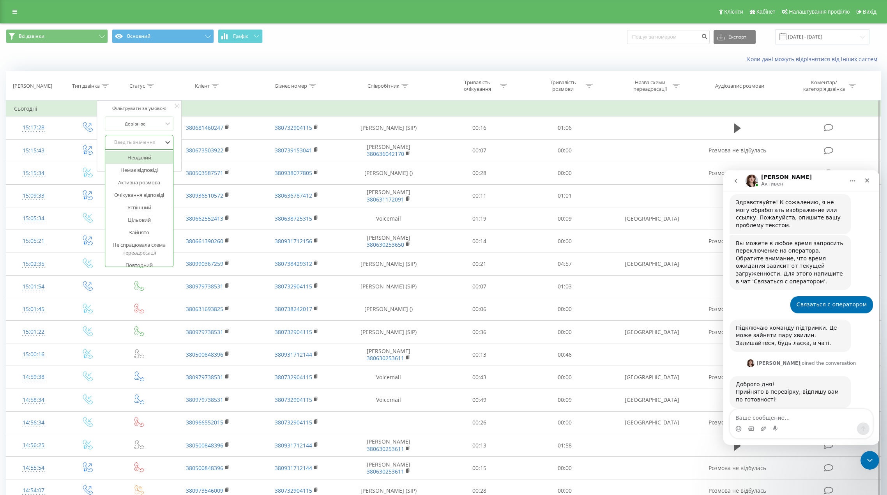
click at [147, 146] on div at bounding box center [135, 142] width 55 height 7
click at [154, 138] on div "Введіть значення" at bounding box center [135, 142] width 57 height 12
click at [218, 68] on div "Коли дані можуть відрізнятися вiд інших систем" at bounding box center [443, 59] width 886 height 19
click at [238, 66] on div "Коли дані можуть відрізнятися вiд інших систем" at bounding box center [443, 59] width 886 height 19
click at [178, 106] on icon at bounding box center [177, 106] width 4 height 4
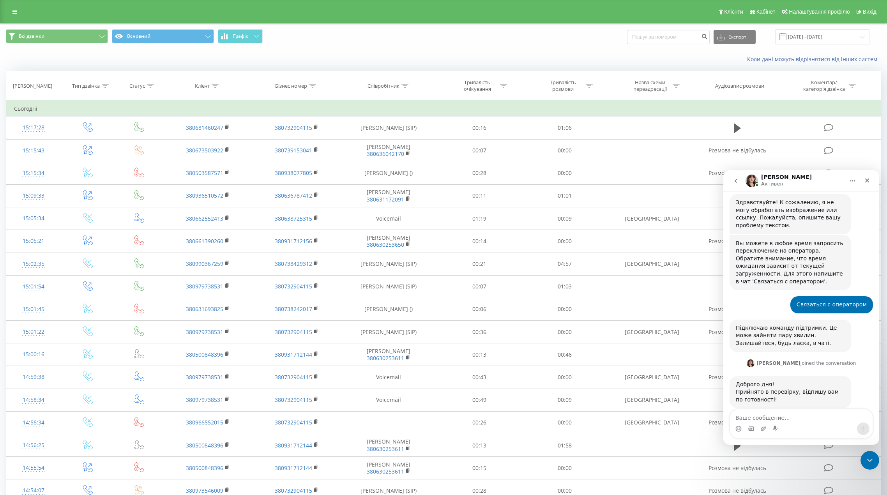
click at [454, 42] on div "Всі дзвінки Основний Графік Експорт .csv .xls .xlsx 19.08.2025 - 19.09.2025" at bounding box center [443, 36] width 875 height 15
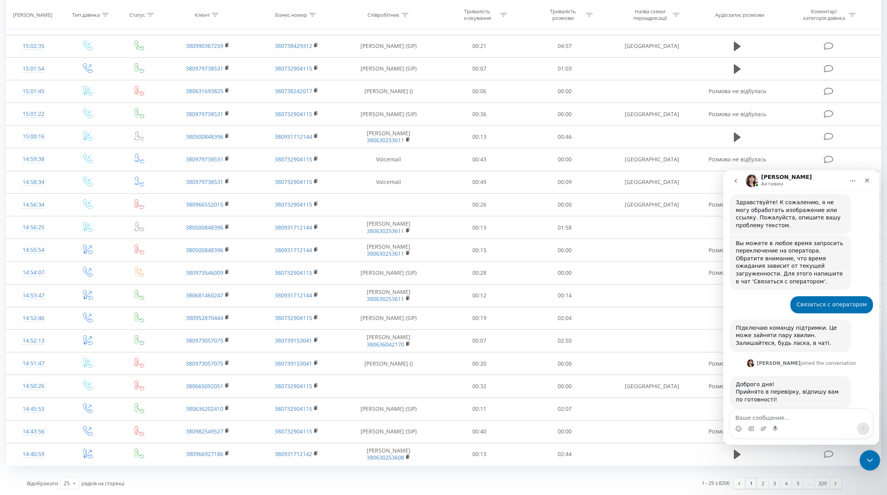
click at [872, 461] on icon "Закрыть службу сообщений Intercom" at bounding box center [868, 458] width 9 height 9
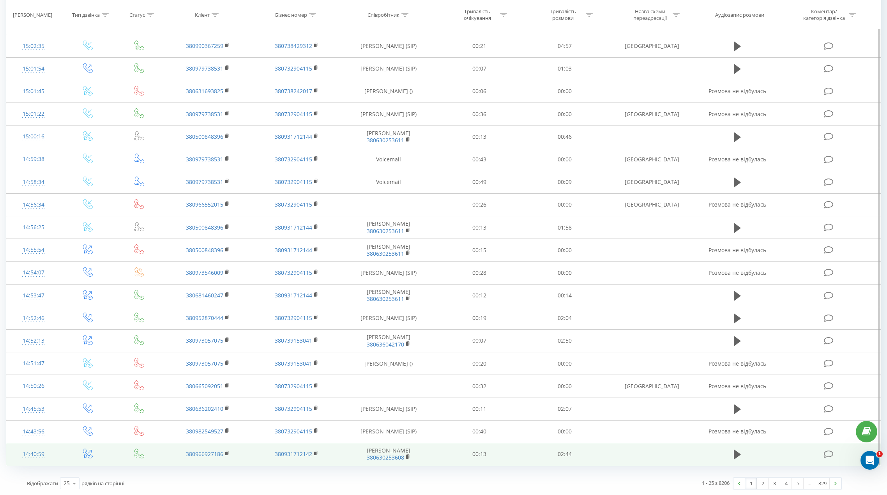
scroll to position [328, 0]
click at [737, 455] on icon at bounding box center [737, 454] width 7 height 9
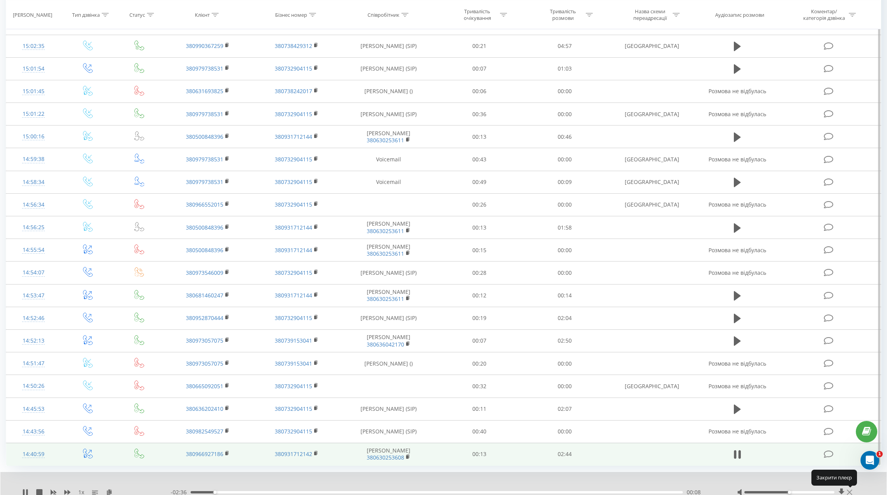
click at [851, 491] on icon at bounding box center [849, 491] width 5 height 5
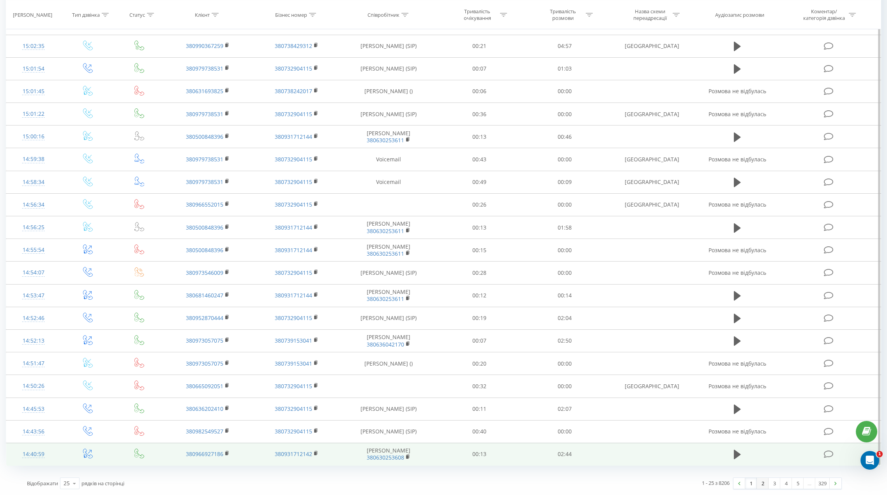
click at [761, 485] on link "2" at bounding box center [763, 483] width 12 height 11
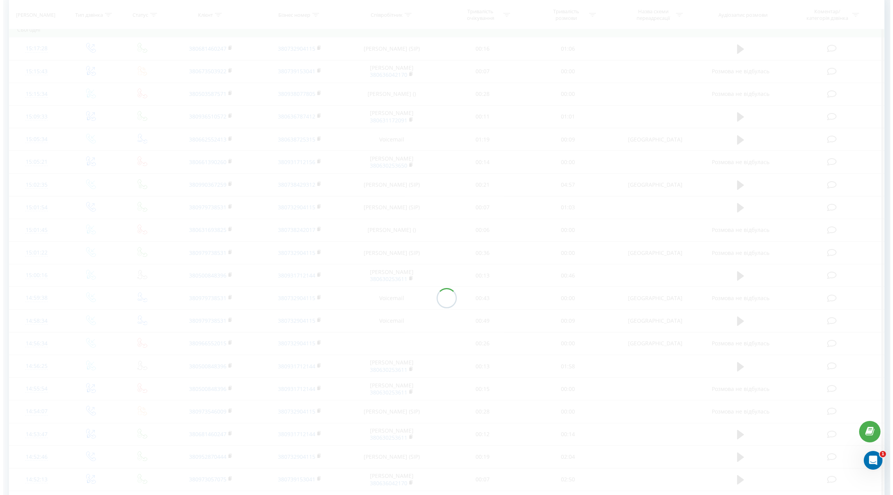
scroll to position [51, 0]
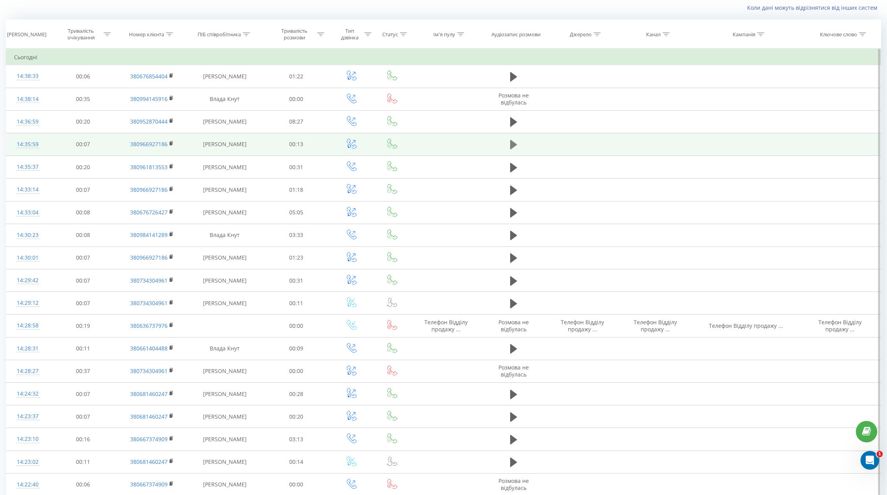
click at [509, 145] on button at bounding box center [514, 145] width 12 height 12
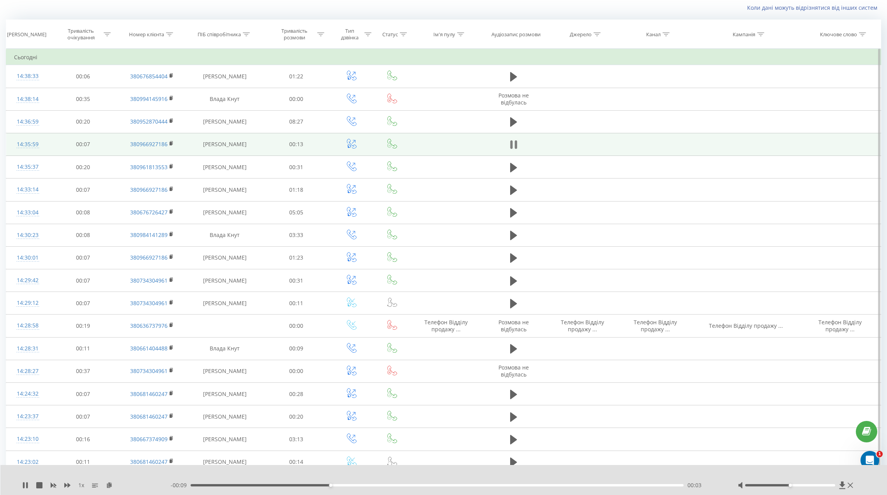
click at [512, 143] on icon at bounding box center [511, 144] width 2 height 9
click at [609, 148] on td at bounding box center [582, 144] width 73 height 23
click at [716, 137] on td at bounding box center [746, 144] width 108 height 23
click at [30, 146] on div "14:35:59" at bounding box center [27, 144] width 27 height 15
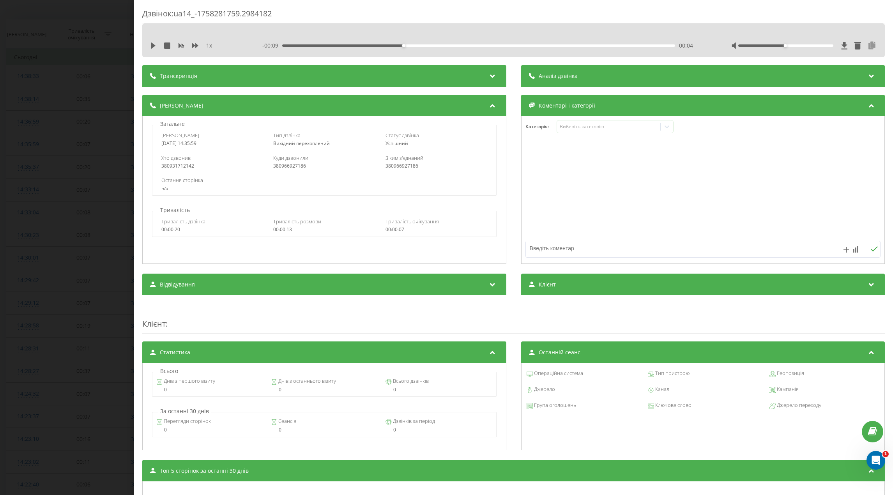
click at [867, 47] on icon at bounding box center [871, 46] width 9 height 8
click at [69, 86] on div "Дзвінок : ua14_-1758281759.2984182 1 x - 00:09 00:04 00:04 Транскрипція Для AI-…" at bounding box center [446, 247] width 893 height 495
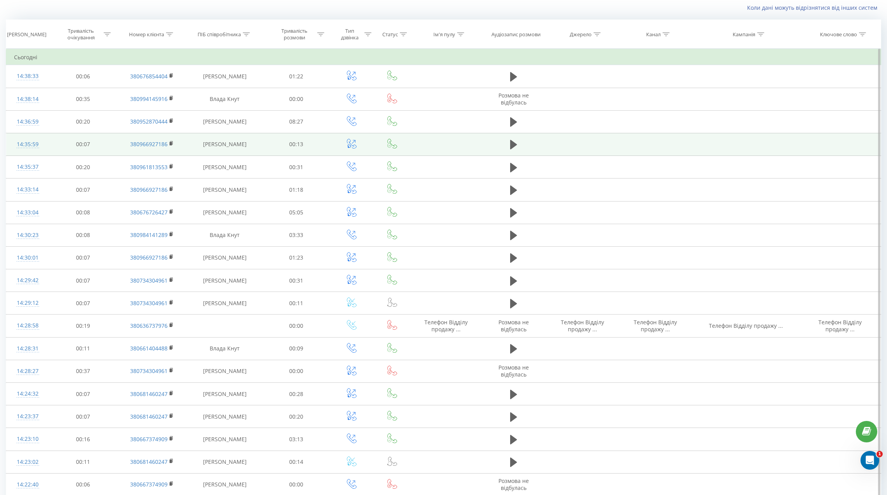
click at [101, 150] on td "00:07" at bounding box center [82, 144] width 67 height 23
click at [98, 149] on td "00:07" at bounding box center [82, 144] width 67 height 23
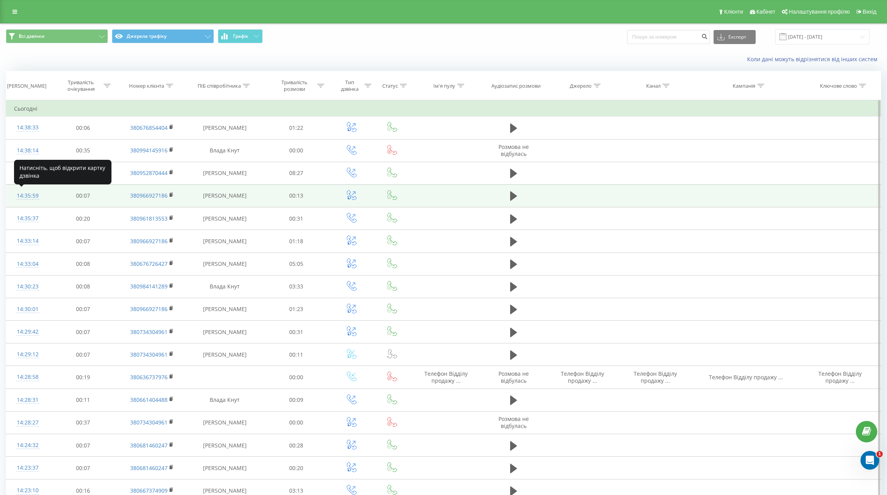
click at [35, 198] on div "14:35:59" at bounding box center [27, 195] width 27 height 15
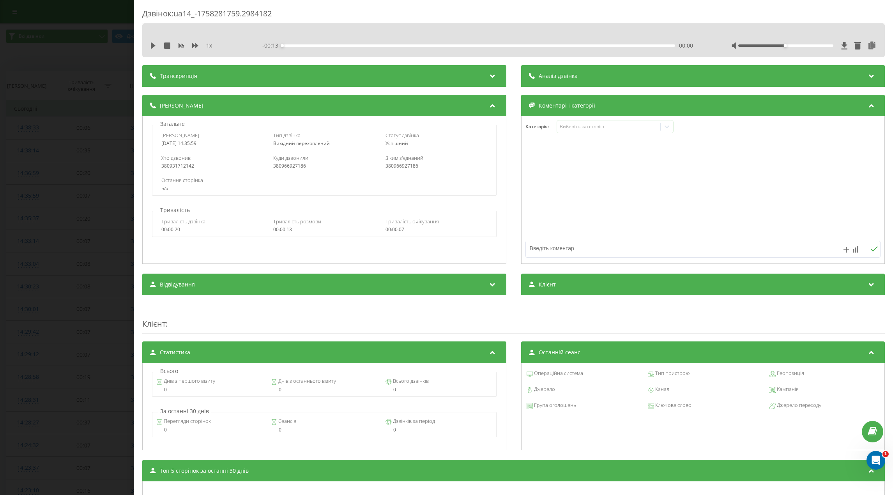
click at [111, 23] on div "Дзвінок : ua14_-1758281759.2984182 1 x - 00:13 00:00 00:00 Транскрипція Для AI-…" at bounding box center [446, 247] width 893 height 495
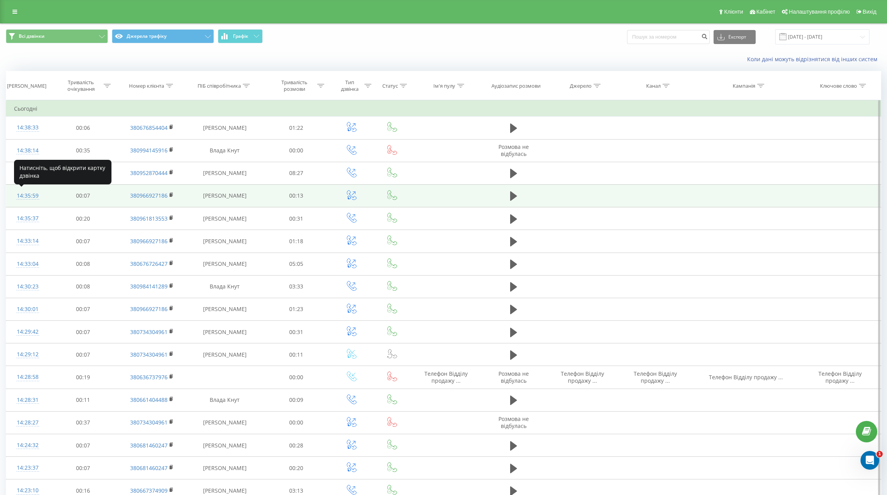
drag, startPoint x: 14, startPoint y: 196, endPoint x: 42, endPoint y: 196, distance: 28.1
click at [42, 196] on td "14:35:59" at bounding box center [27, 195] width 43 height 23
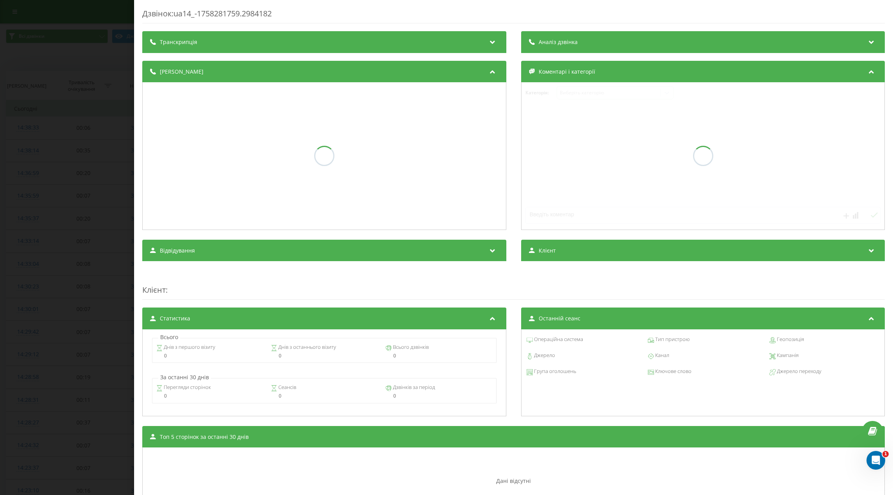
click at [57, 154] on div "Дзвінок : ua14_-1758281759.2984182 Транскрипція Аналіз дзвінка Деталі дзвінка К…" at bounding box center [446, 247] width 893 height 495
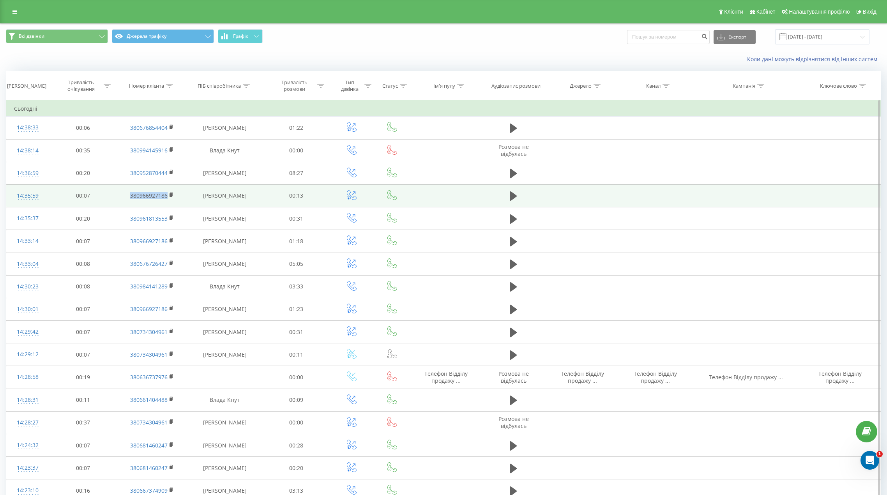
drag, startPoint x: 121, startPoint y: 195, endPoint x: 174, endPoint y: 196, distance: 53.0
click at [170, 198] on td "380966927186" at bounding box center [152, 195] width 70 height 23
click at [170, 194] on rect at bounding box center [171, 195] width 2 height 4
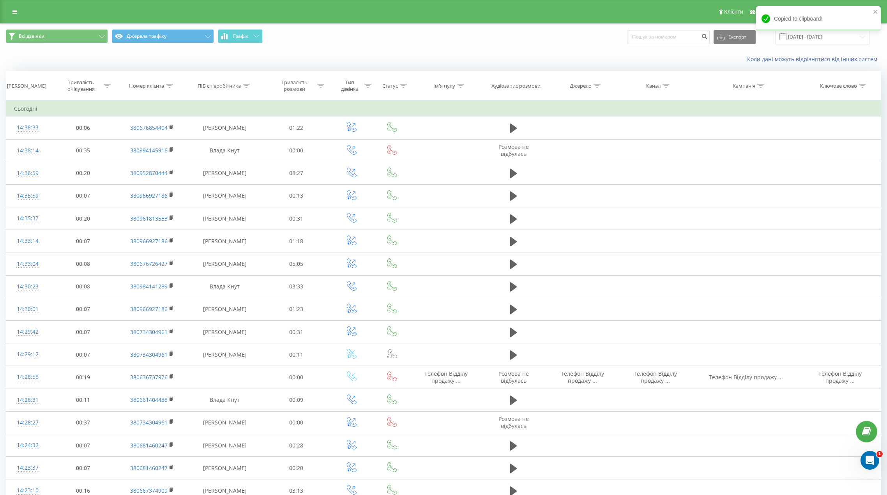
click at [411, 67] on div "Коли дані можуть відрізнятися вiд інших систем" at bounding box center [443, 59] width 886 height 19
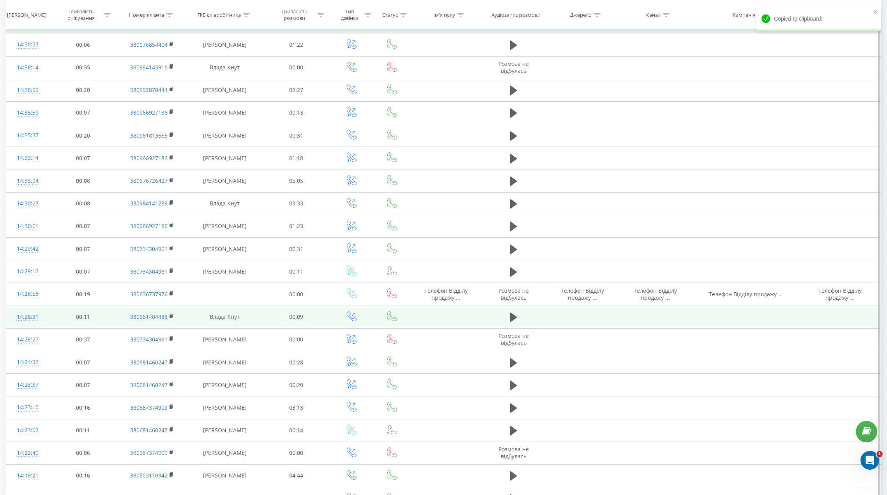
scroll to position [218, 0]
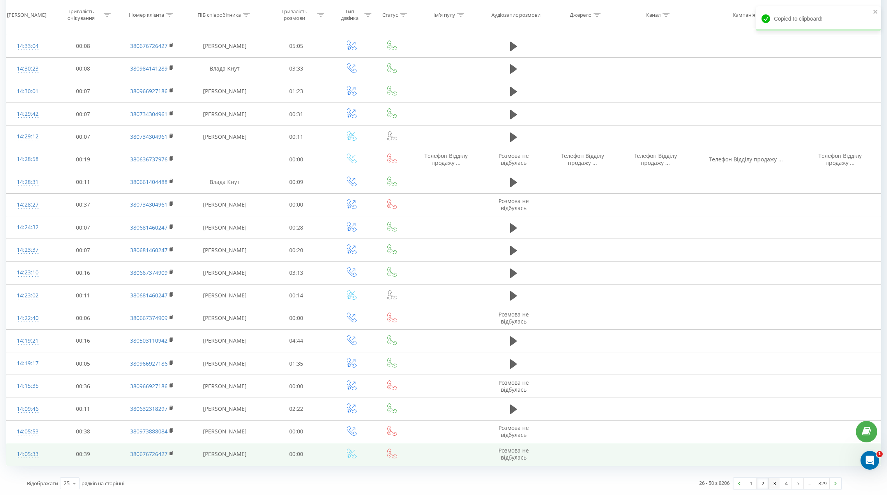
click at [773, 482] on link "3" at bounding box center [774, 483] width 12 height 11
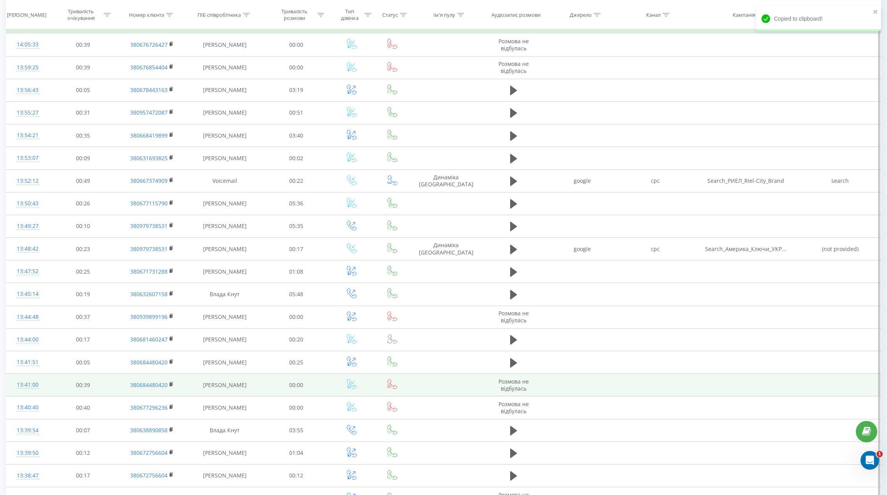
scroll to position [218, 0]
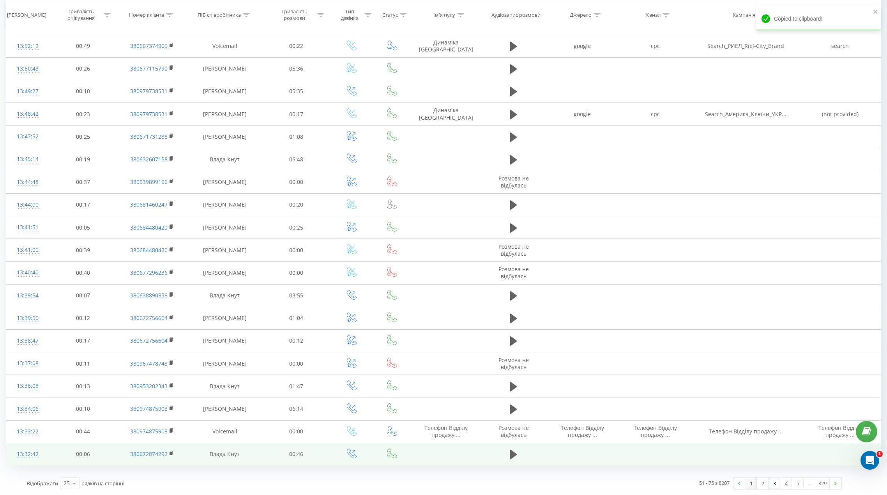
click at [750, 488] on link "1" at bounding box center [751, 483] width 12 height 11
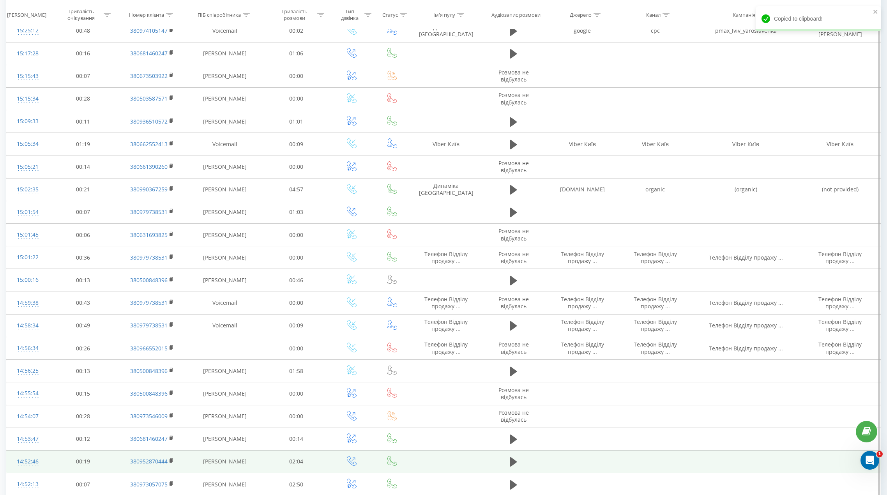
scroll to position [218, 0]
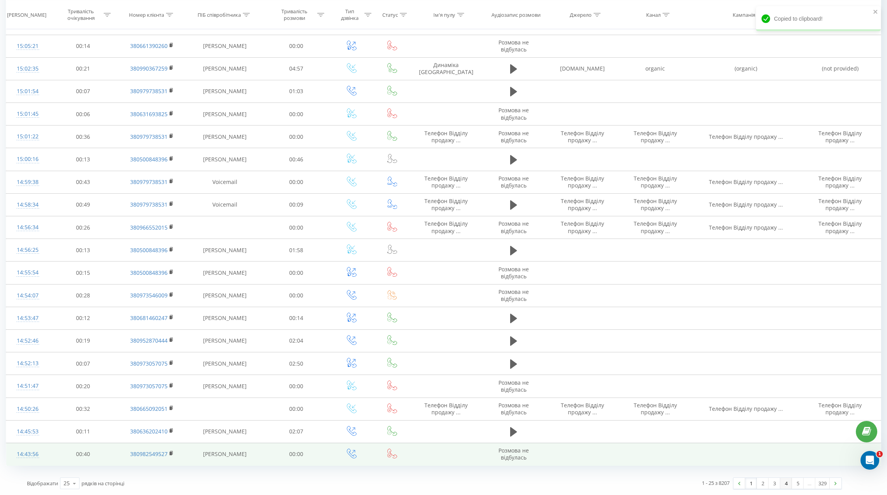
click at [782, 482] on link "4" at bounding box center [786, 483] width 12 height 11
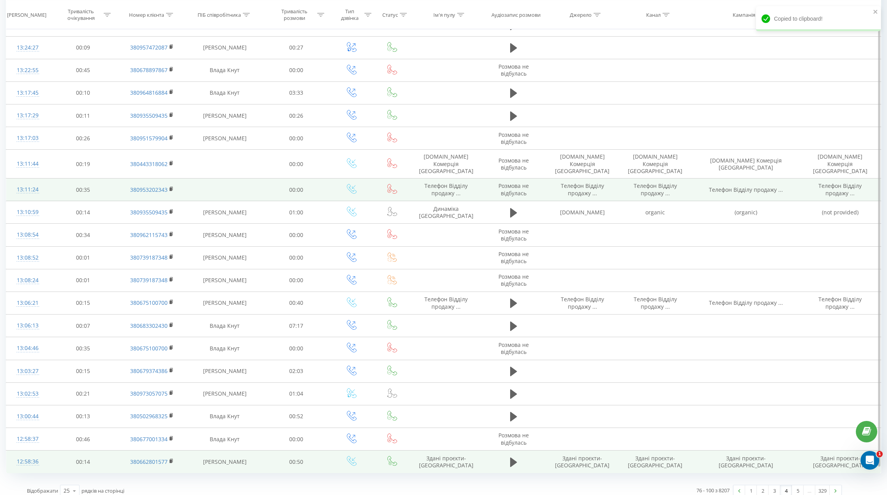
scroll to position [218, 0]
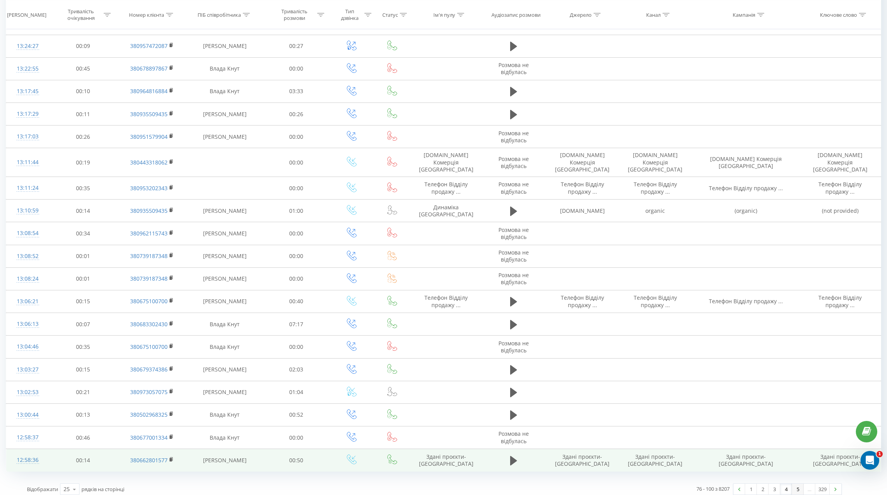
click at [797, 484] on link "5" at bounding box center [798, 489] width 12 height 11
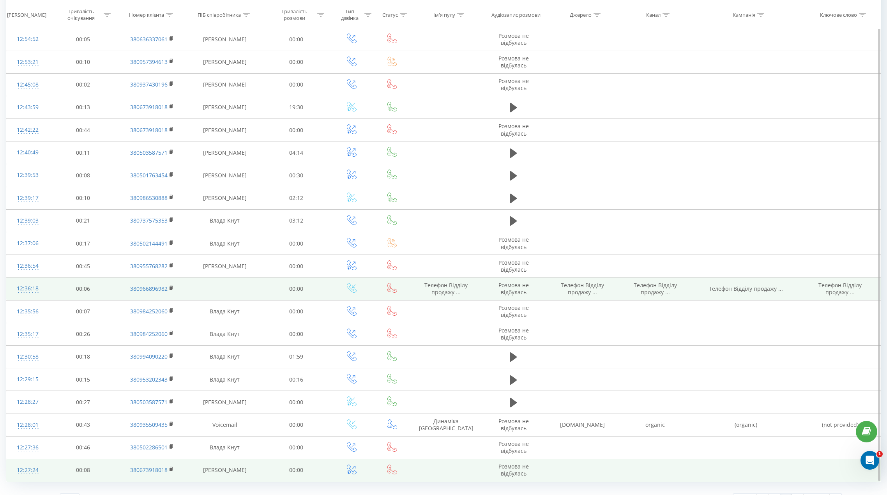
scroll to position [218, 0]
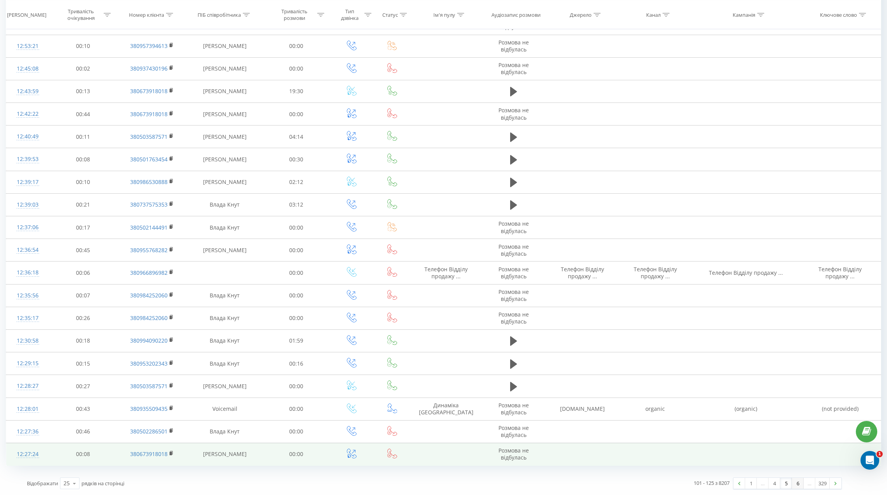
click at [793, 484] on link "6" at bounding box center [798, 483] width 12 height 11
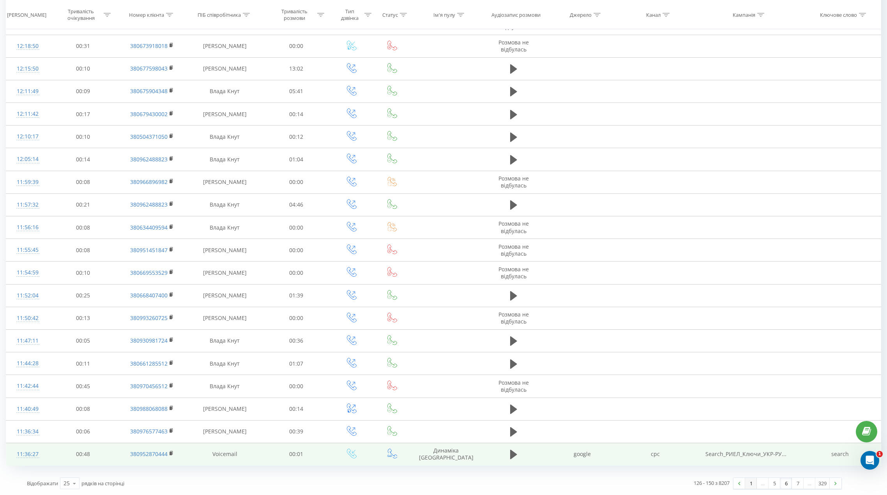
click at [751, 486] on link "1" at bounding box center [751, 483] width 12 height 11
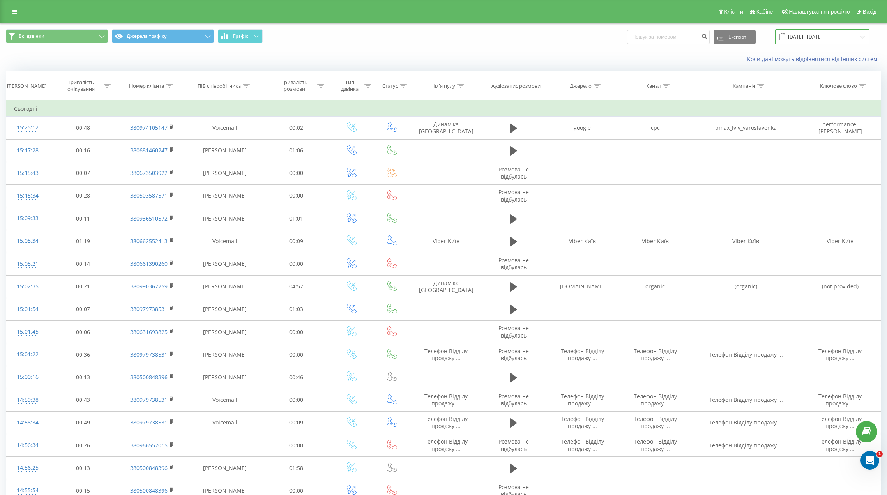
click at [824, 40] on input "[DATE] - [DATE]" at bounding box center [822, 36] width 94 height 15
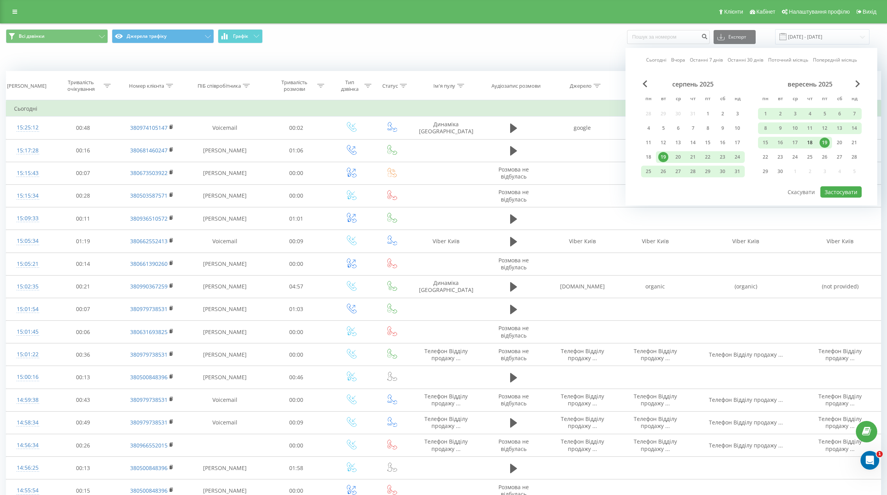
click at [811, 144] on div "18" at bounding box center [810, 143] width 10 height 10
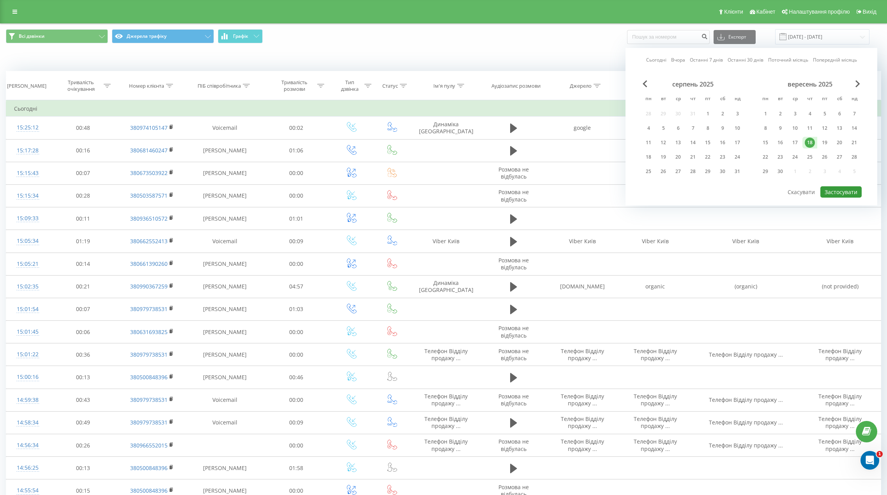
click at [838, 188] on button "Застосувати" at bounding box center [840, 191] width 41 height 11
type input "18.09.2025 - 18.09.2025"
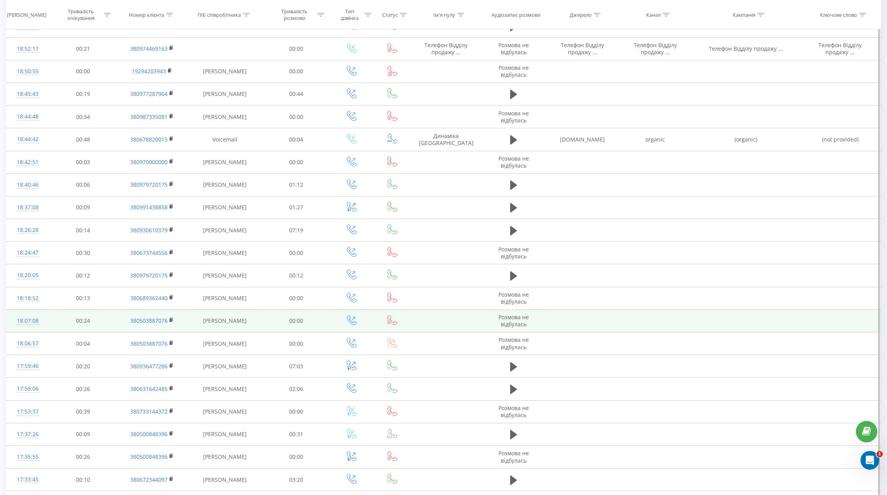
scroll to position [218, 0]
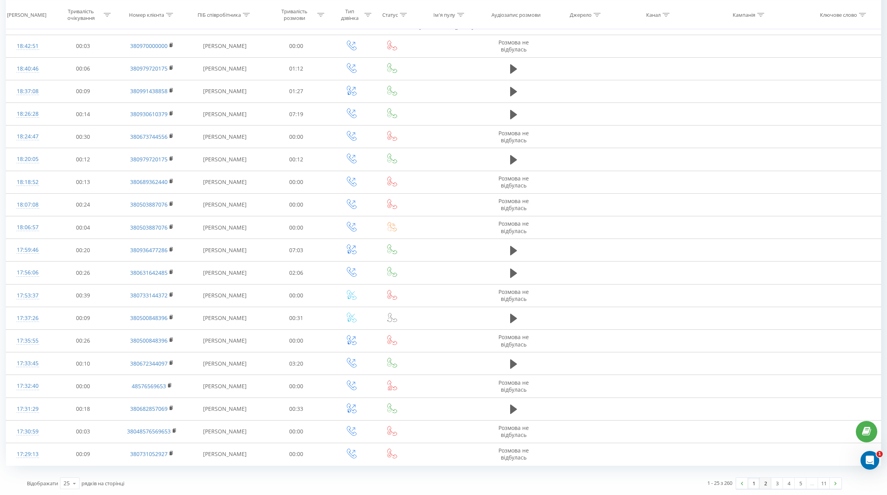
click at [767, 483] on link "2" at bounding box center [765, 483] width 12 height 11
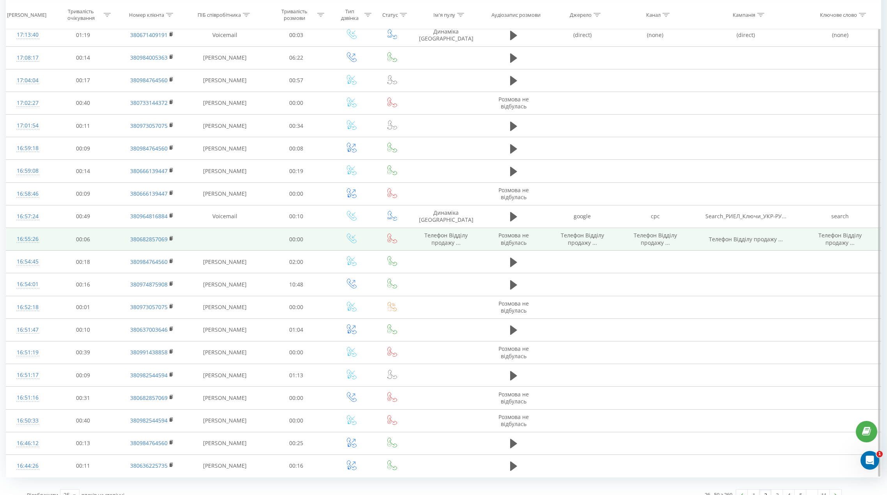
scroll to position [218, 0]
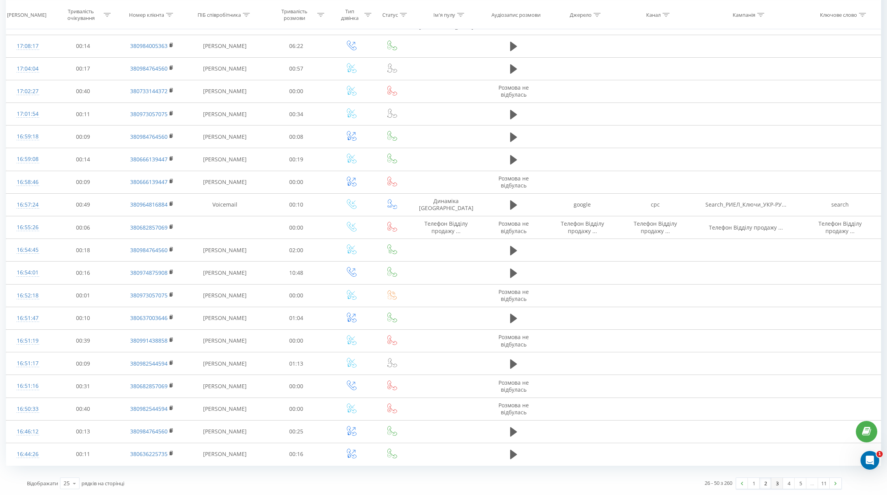
click at [778, 486] on link "3" at bounding box center [777, 483] width 12 height 11
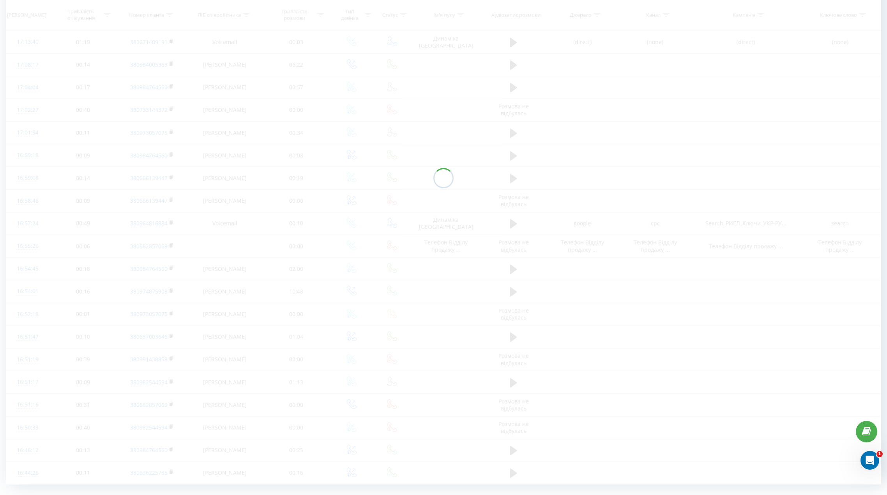
scroll to position [218, 0]
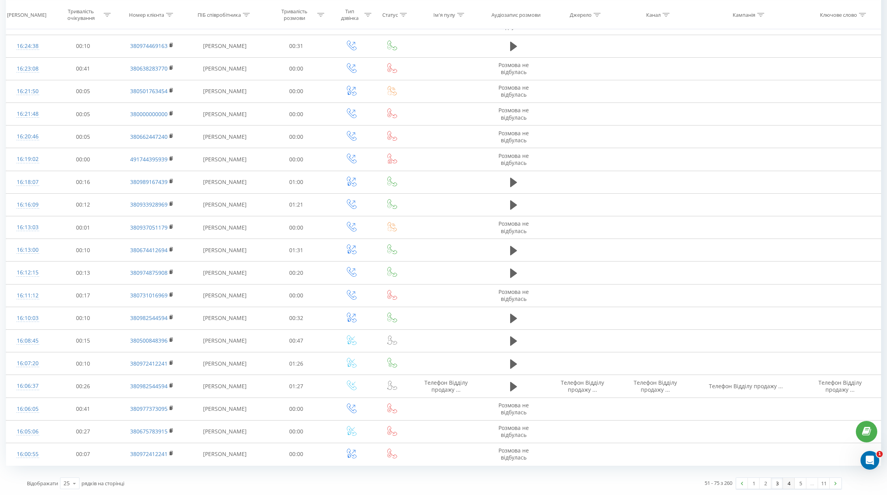
click at [790, 486] on link "4" at bounding box center [789, 483] width 12 height 11
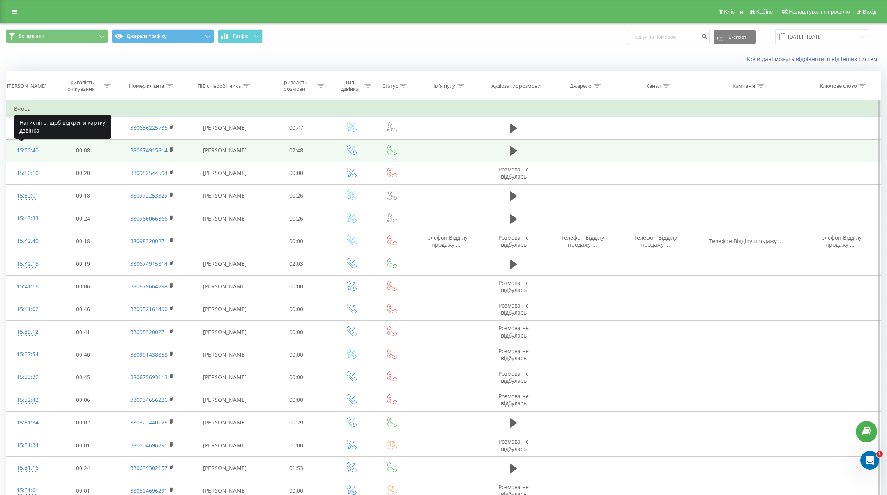
copy div "15:53:40"
drag, startPoint x: 20, startPoint y: 151, endPoint x: 41, endPoint y: 153, distance: 20.7
click at [41, 153] on td "15:53:40" at bounding box center [27, 150] width 43 height 23
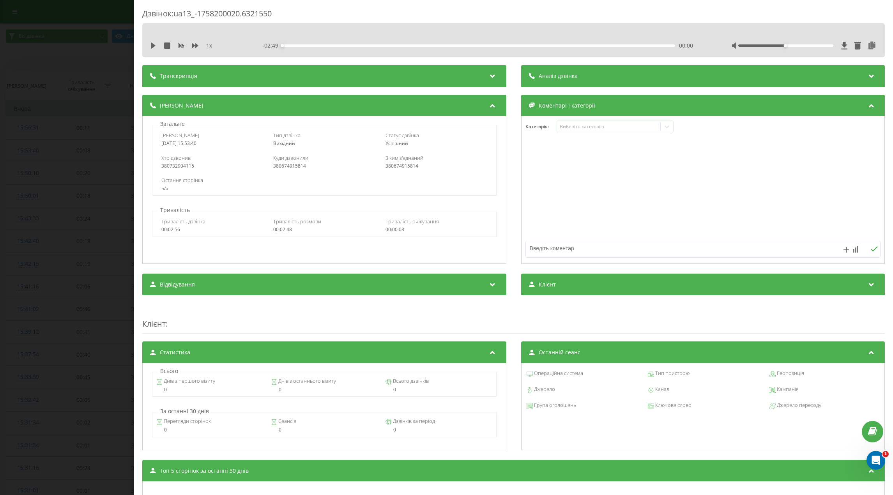
click at [76, 101] on div "Дзвінок : ua13_-1758200020.6321550 1 x - 02:49 00:00 00:00 Транскрипція Для AI-…" at bounding box center [446, 247] width 893 height 495
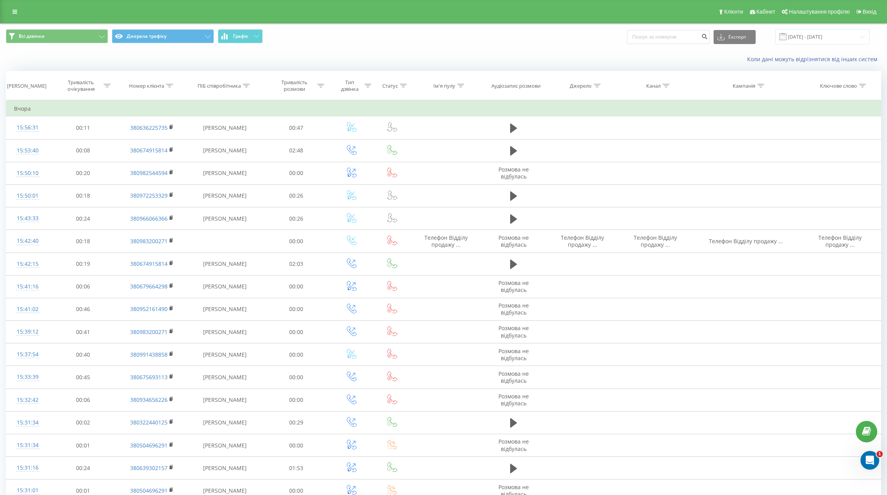
drag, startPoint x: 590, startPoint y: 42, endPoint x: 600, endPoint y: 40, distance: 10.0
click at [590, 42] on div "Всі дзвінки Джерела трафіку Графік Експорт .csv .xls .xlsx 18.09.2025 - 18.09.2…" at bounding box center [443, 36] width 875 height 15
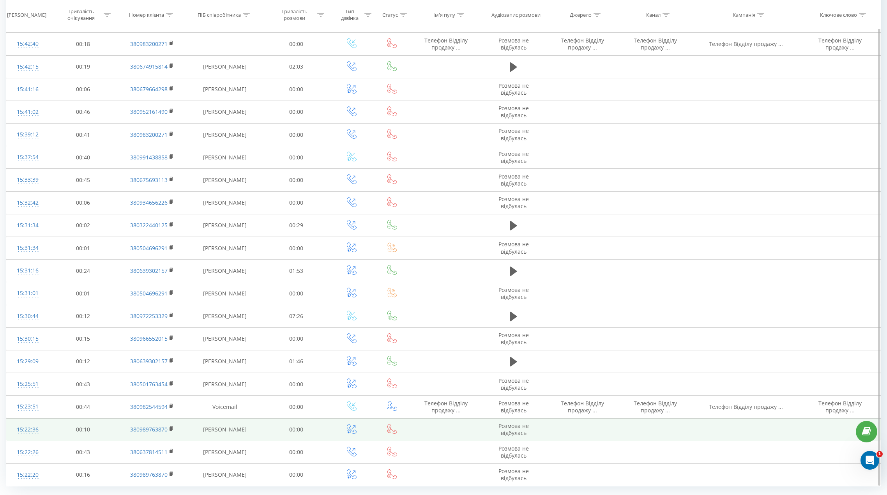
scroll to position [218, 0]
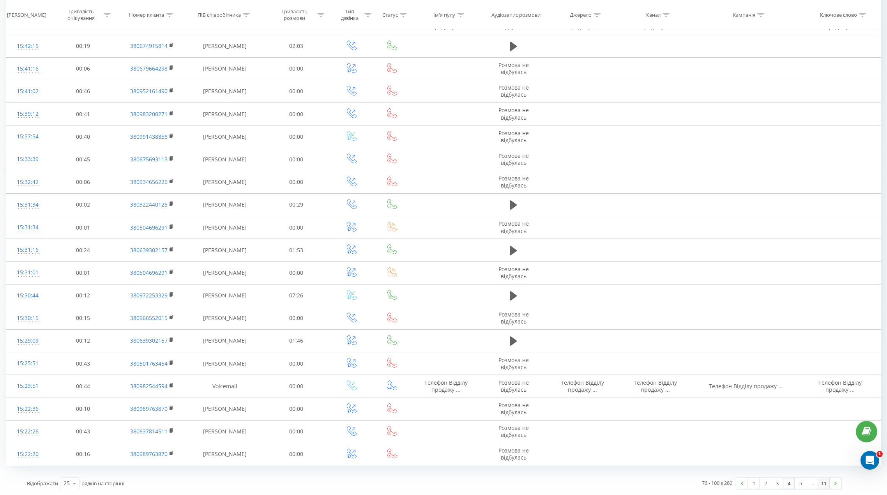
click at [820, 486] on link "11" at bounding box center [824, 483] width 12 height 11
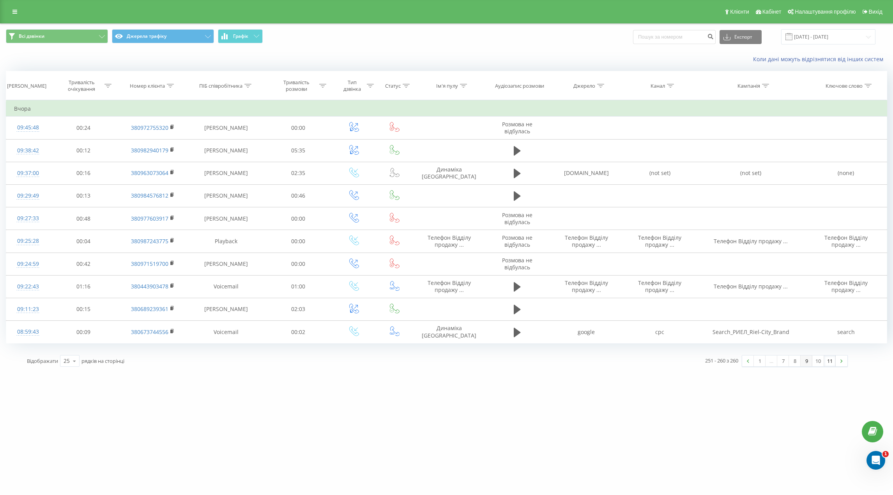
click at [800, 361] on link "9" at bounding box center [806, 360] width 12 height 11
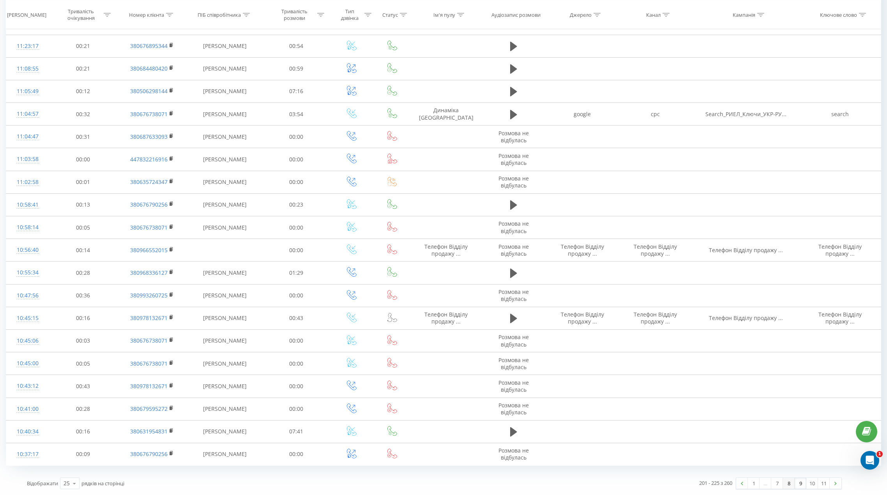
click at [790, 484] on link "8" at bounding box center [789, 483] width 12 height 11
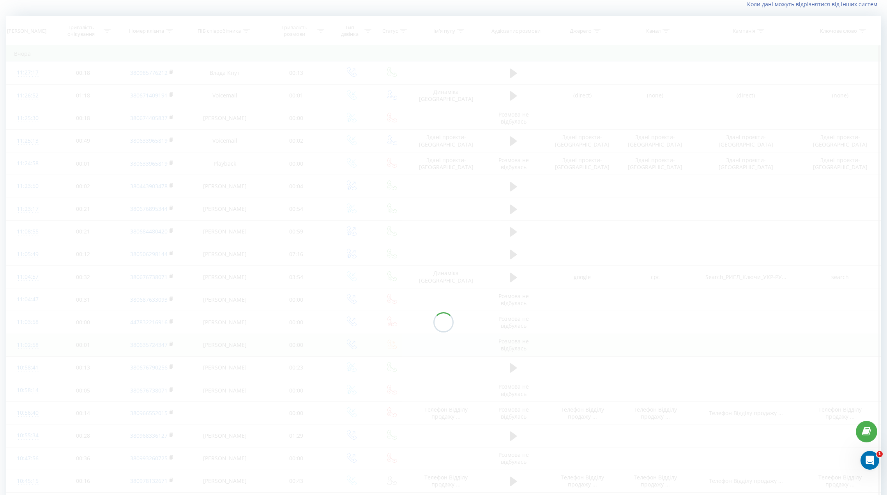
scroll to position [51, 0]
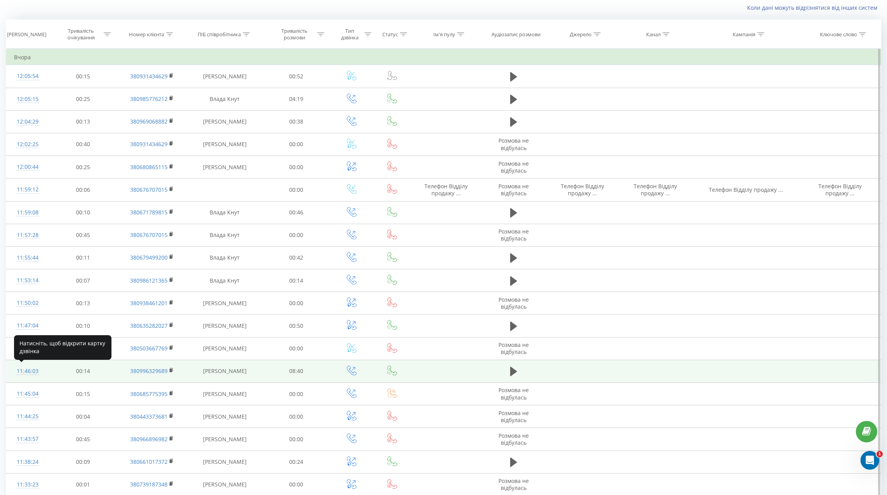
copy div "11:46:03"
drag, startPoint x: 13, startPoint y: 371, endPoint x: 37, endPoint y: 373, distance: 24.6
click at [37, 373] on td "11:46:03" at bounding box center [27, 371] width 43 height 23
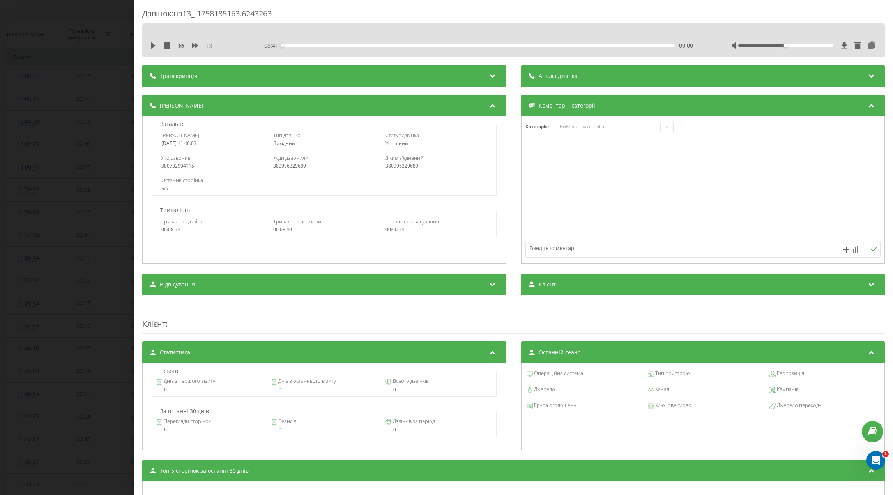
click at [78, 105] on div "Дзвінок : ua13_-1758185163.6243263 1 x - 08:41 00:00 00:00 Транскрипція Для AI-…" at bounding box center [446, 247] width 893 height 495
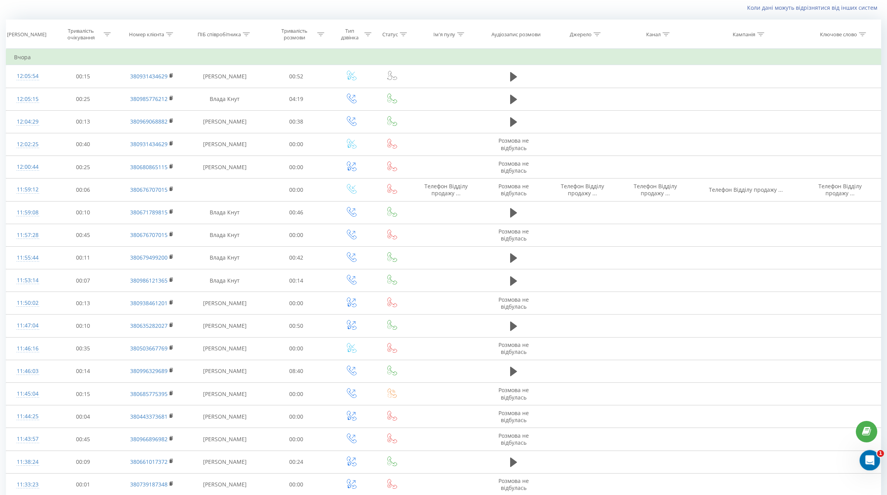
click at [862, 461] on div "Открыть службу сообщений Intercom" at bounding box center [869, 459] width 26 height 26
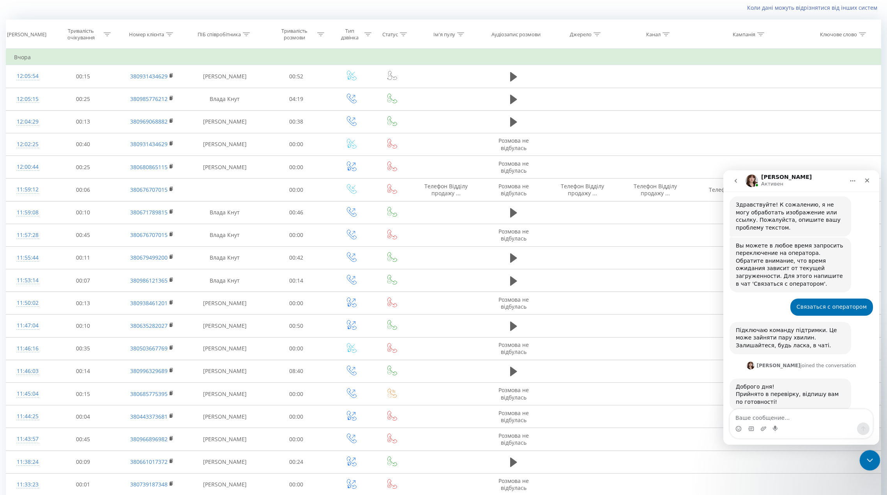
scroll to position [328, 0]
click at [731, 183] on button "go back" at bounding box center [735, 180] width 15 height 15
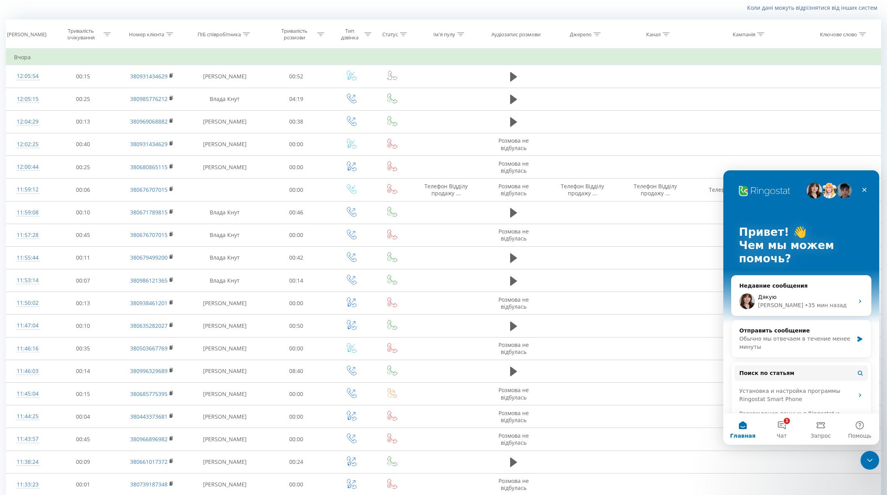
scroll to position [0, 0]
click at [799, 336] on div "Обычно мы отвечаем в течение менее минуты" at bounding box center [796, 343] width 114 height 16
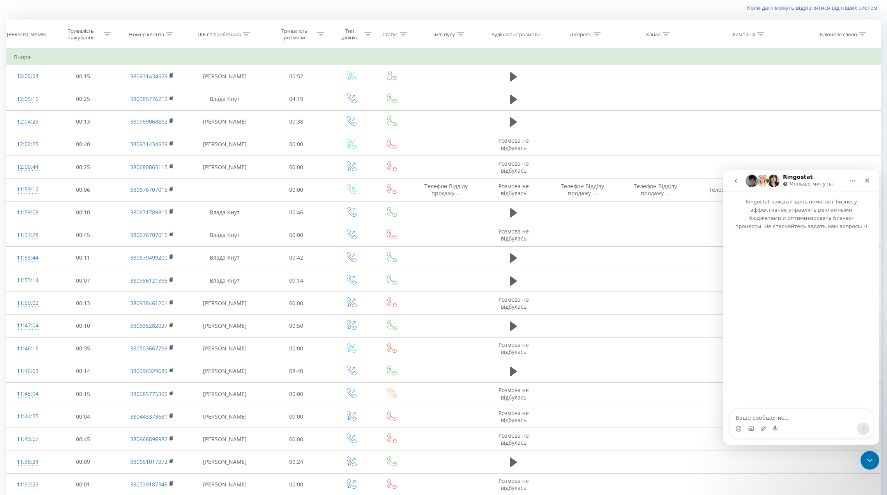
click at [790, 417] on textarea "Ваше сообщение..." at bounding box center [801, 415] width 143 height 13
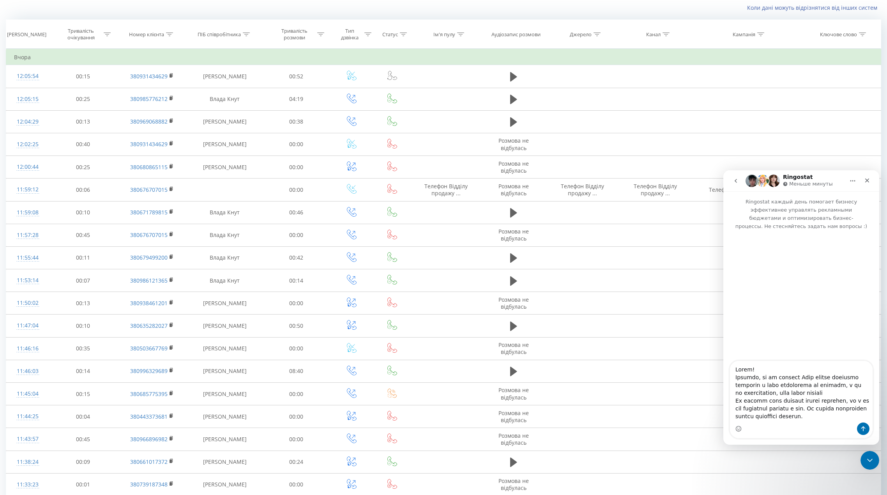
scroll to position [278, 0]
type textarea "Вітаю! Виявили, що по проєкту Ріел багато вихідних дзвінків в зохо кріпляться з…"
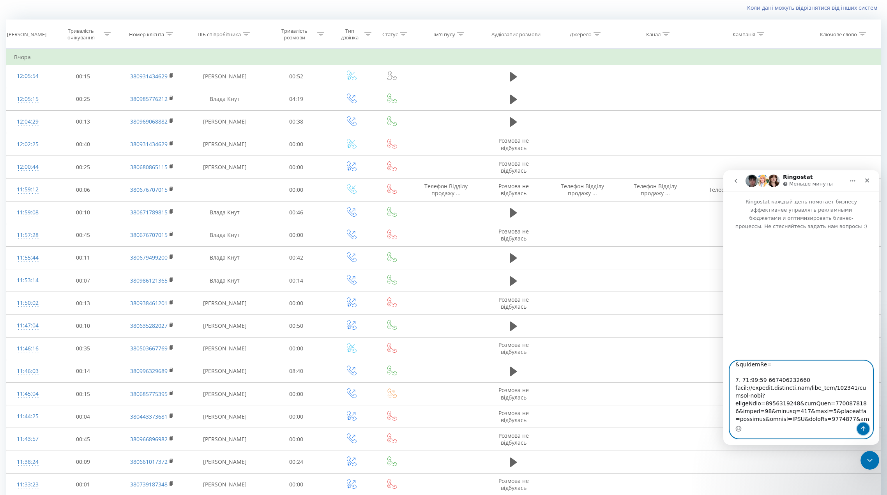
click at [858, 427] on button "Отправить сообщение…" at bounding box center [863, 428] width 12 height 12
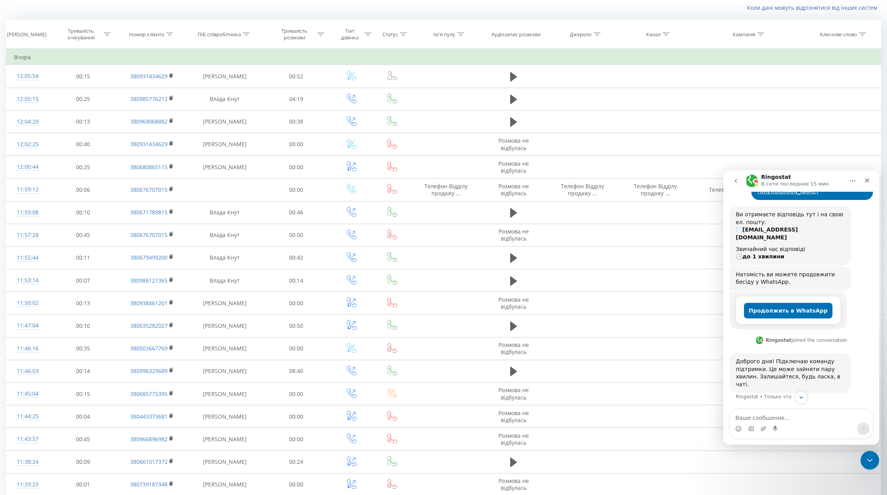
scroll to position [389, 0]
click at [739, 181] on button "go back" at bounding box center [735, 180] width 15 height 15
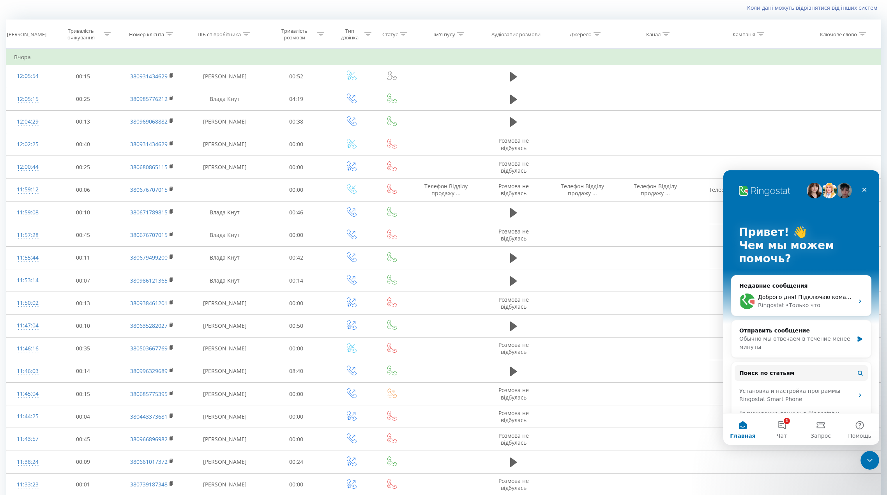
scroll to position [0, 0]
click at [783, 428] on button "1 Чат" at bounding box center [781, 428] width 39 height 31
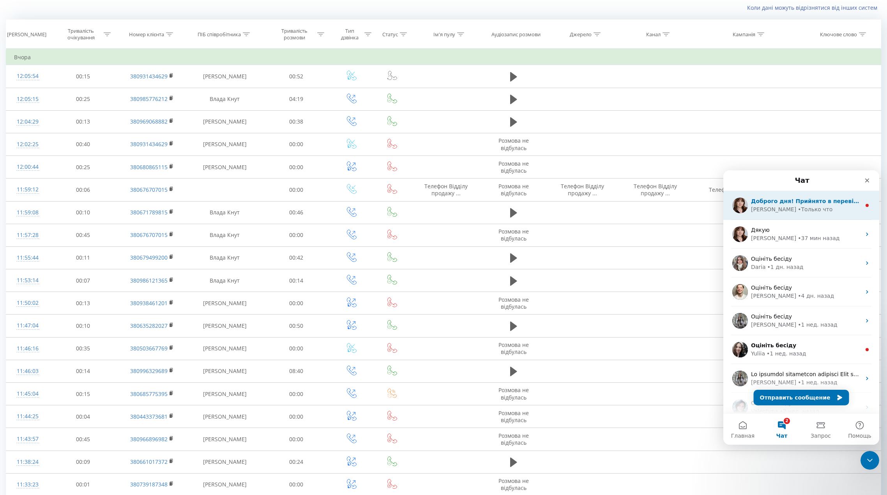
click at [833, 204] on span "Доброго дня! Прийнято в перевірку, відпишу вам по готовності!" at bounding box center [853, 201] width 205 height 6
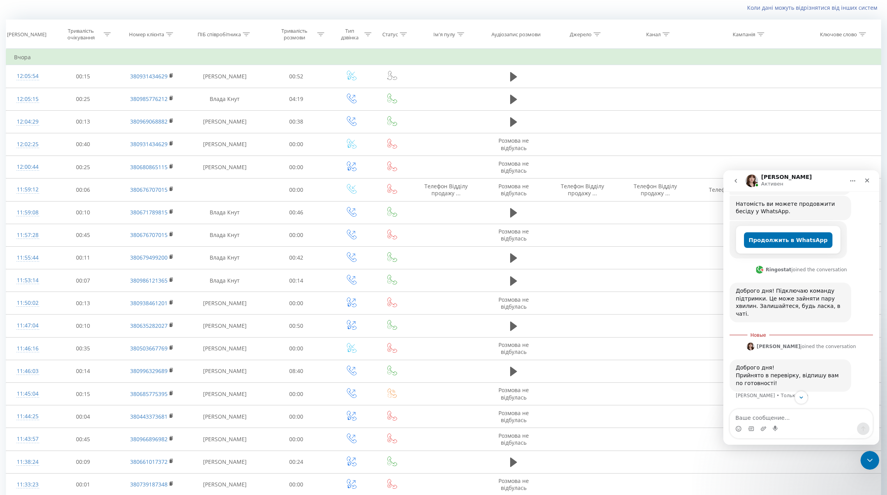
scroll to position [458, 0]
click at [736, 181] on icon "go back" at bounding box center [736, 181] width 6 height 6
